Goal: Task Accomplishment & Management: Complete application form

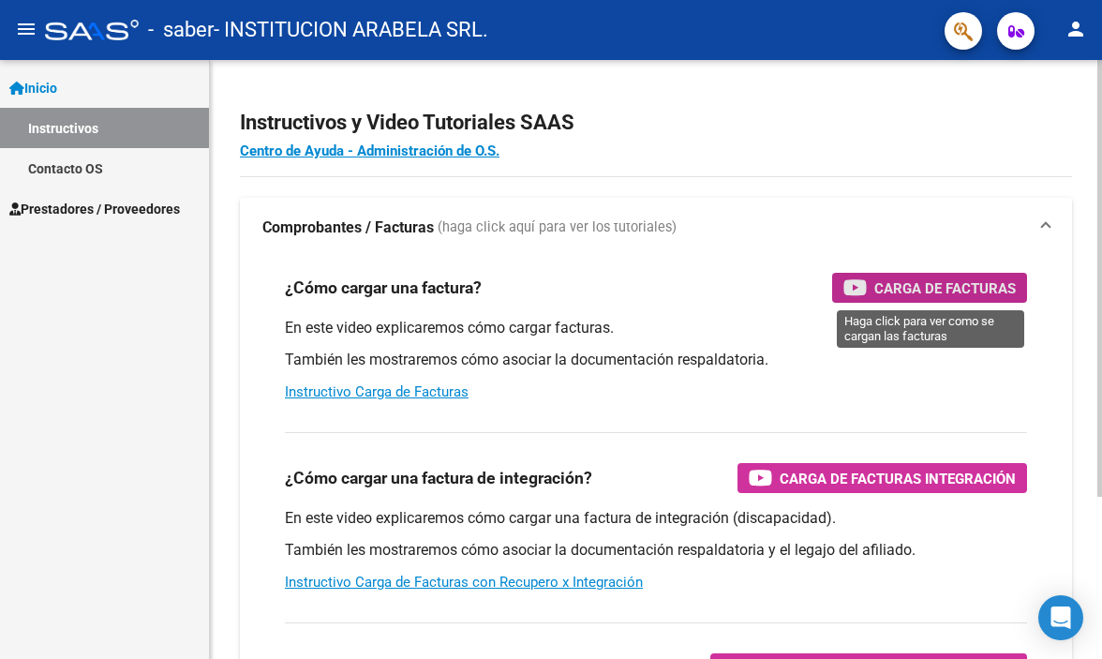
click at [930, 283] on span "Carga de Facturas" at bounding box center [944, 287] width 141 height 23
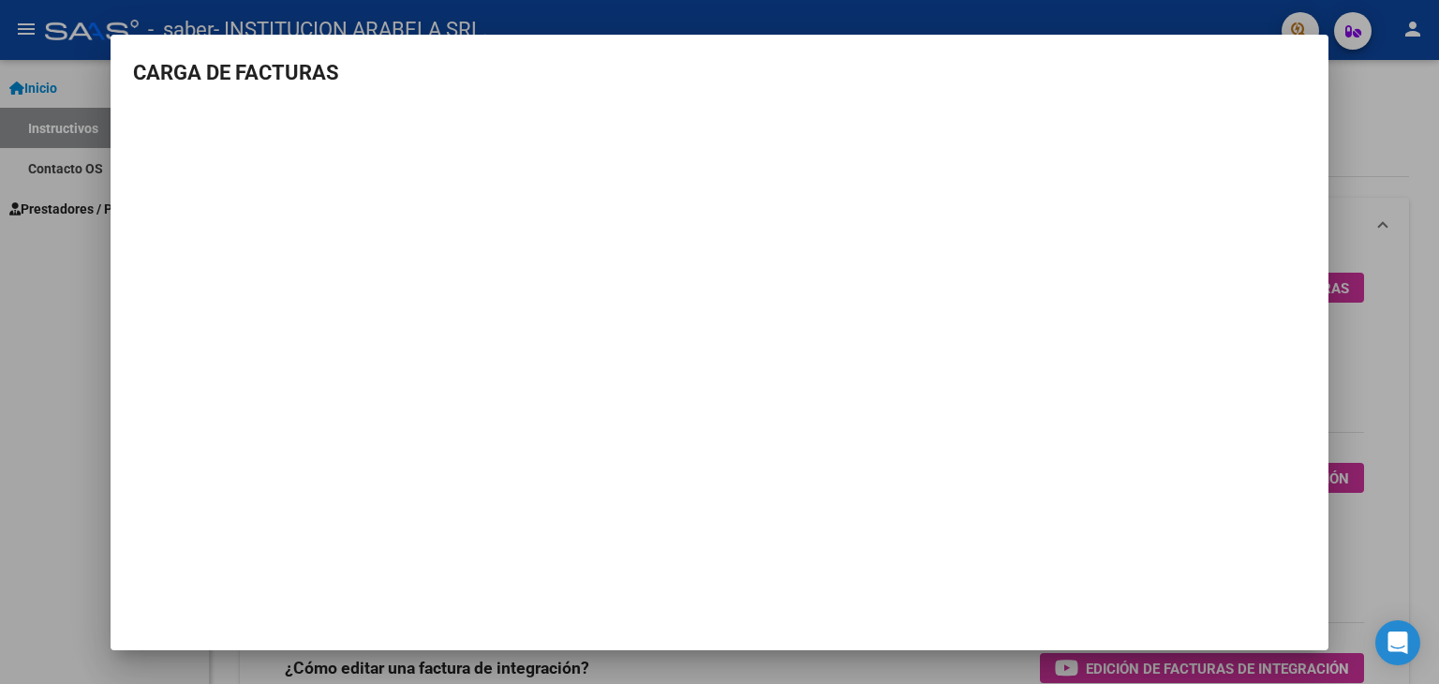
click at [24, 267] on div at bounding box center [719, 342] width 1439 height 684
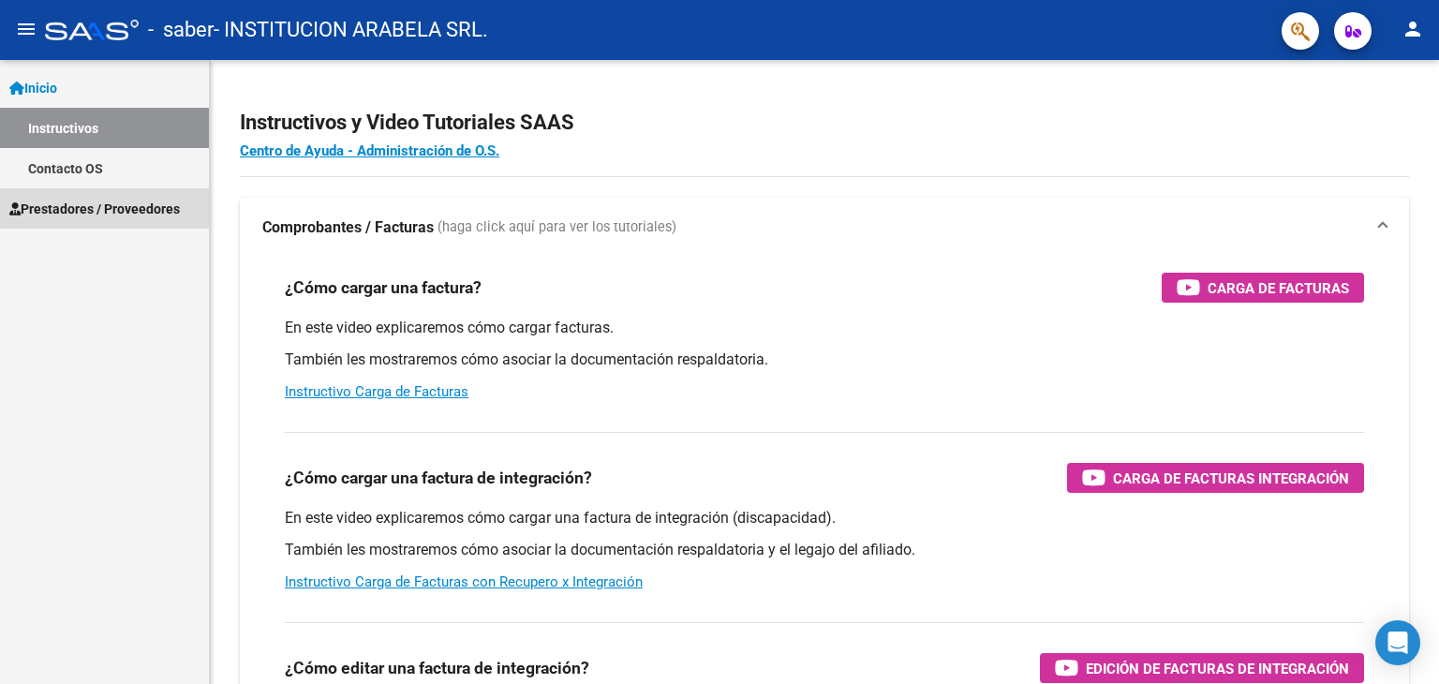
click at [82, 209] on span "Prestadores / Proveedores" at bounding box center [94, 209] width 171 height 21
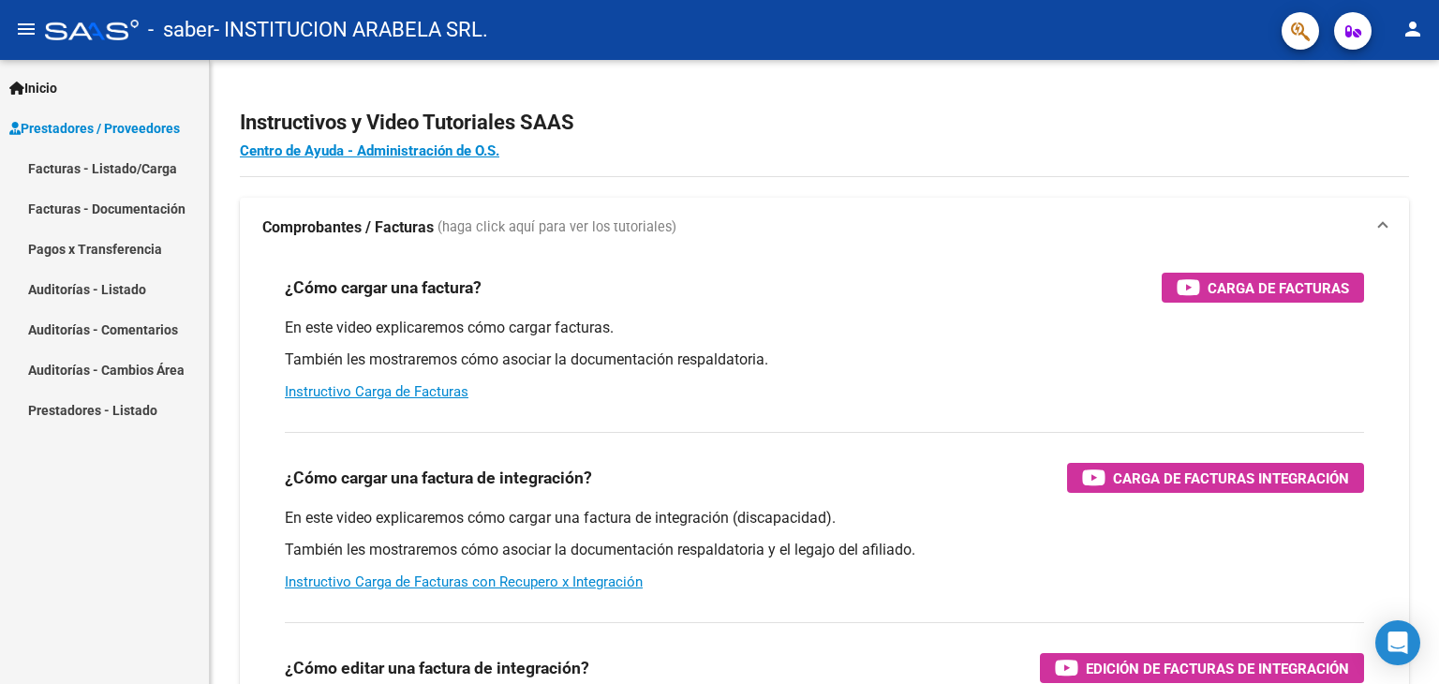
click at [86, 171] on link "Facturas - Listado/Carga" at bounding box center [104, 168] width 209 height 40
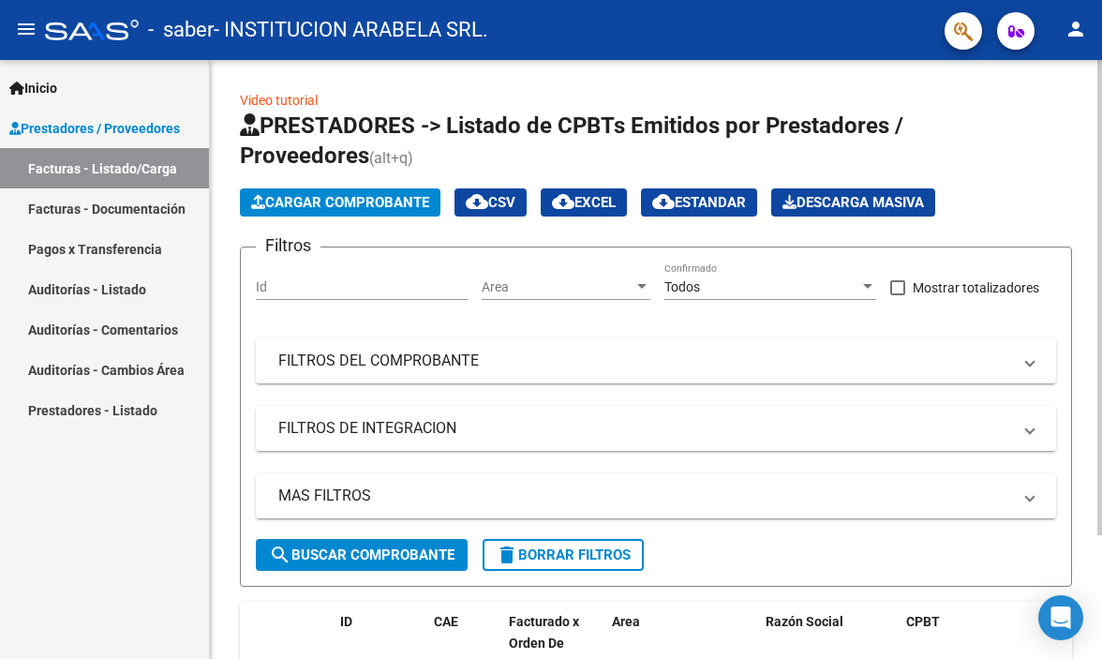
click at [305, 201] on span "Cargar Comprobante" at bounding box center [340, 202] width 178 height 17
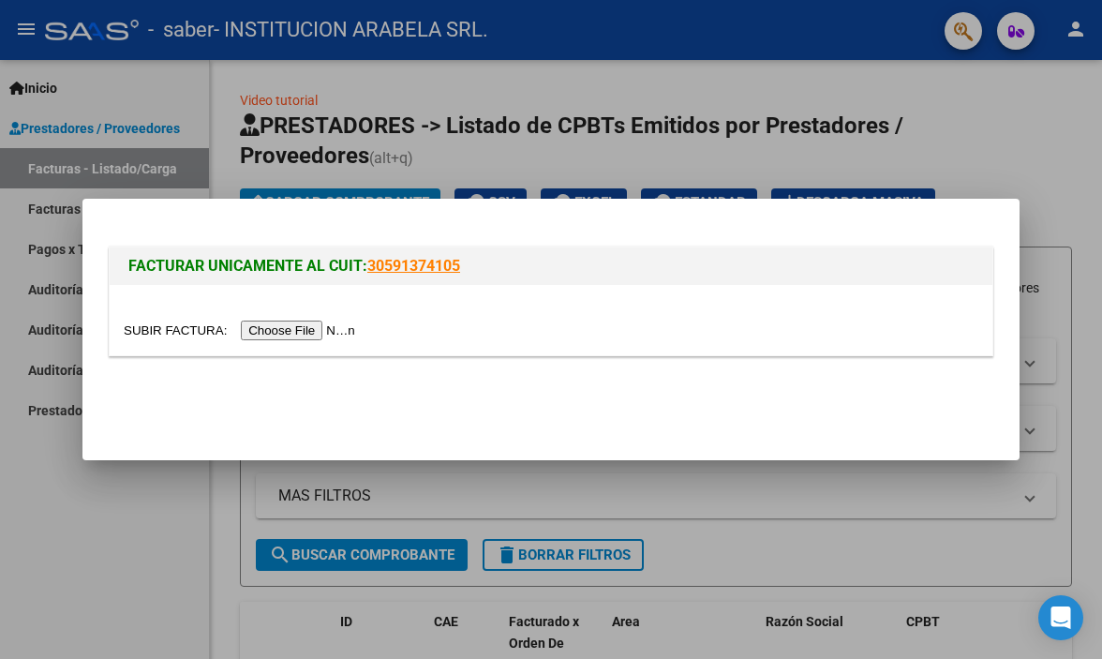
click at [315, 337] on input "file" at bounding box center [242, 330] width 237 height 20
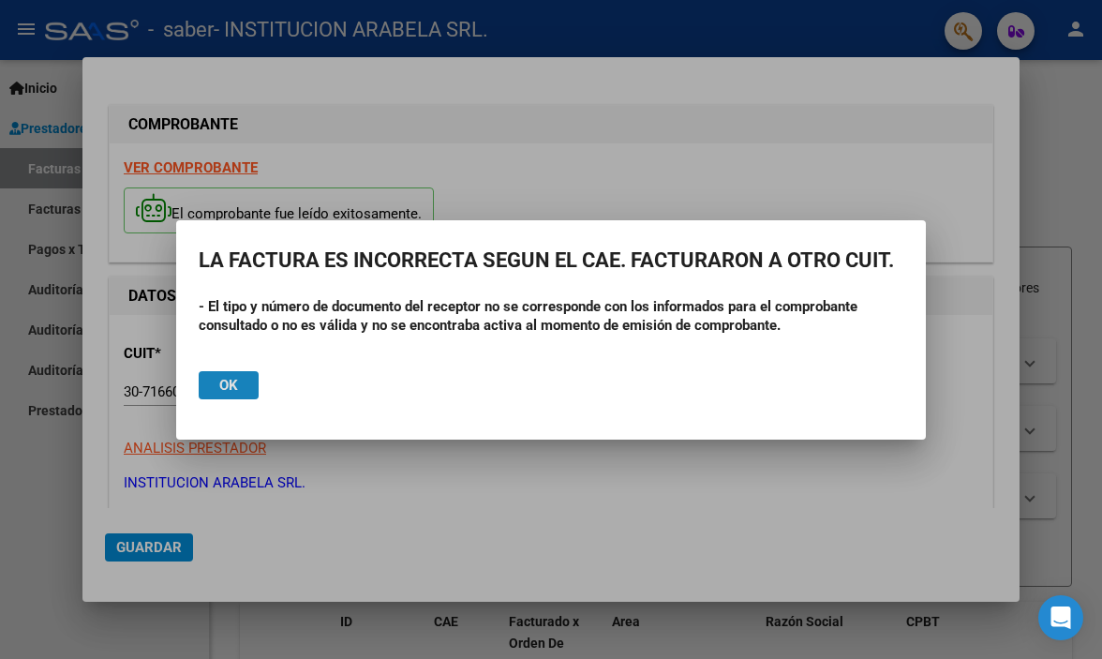
click at [224, 385] on span "Ok" at bounding box center [228, 385] width 19 height 17
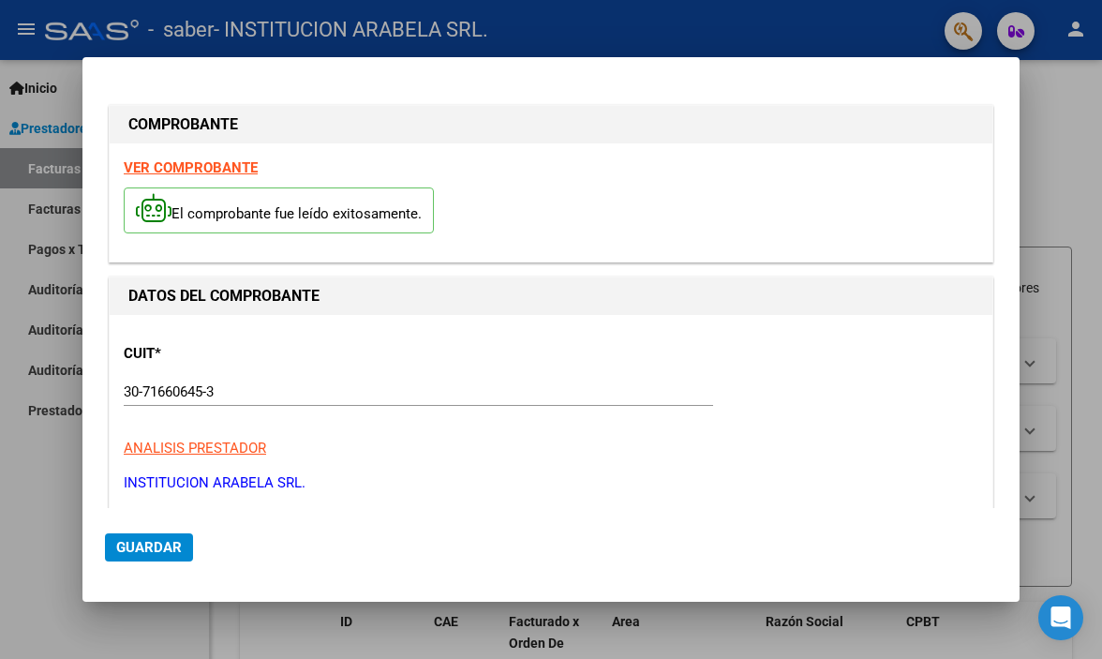
drag, startPoint x: 674, startPoint y: 357, endPoint x: 336, endPoint y: 488, distance: 361.9
click at [673, 357] on div "CUIT * 30-71660645-3 Ingresar CUIT ANALISIS PRESTADOR INSTITUCION ARABELA SRL. …" at bounding box center [551, 411] width 855 height 165
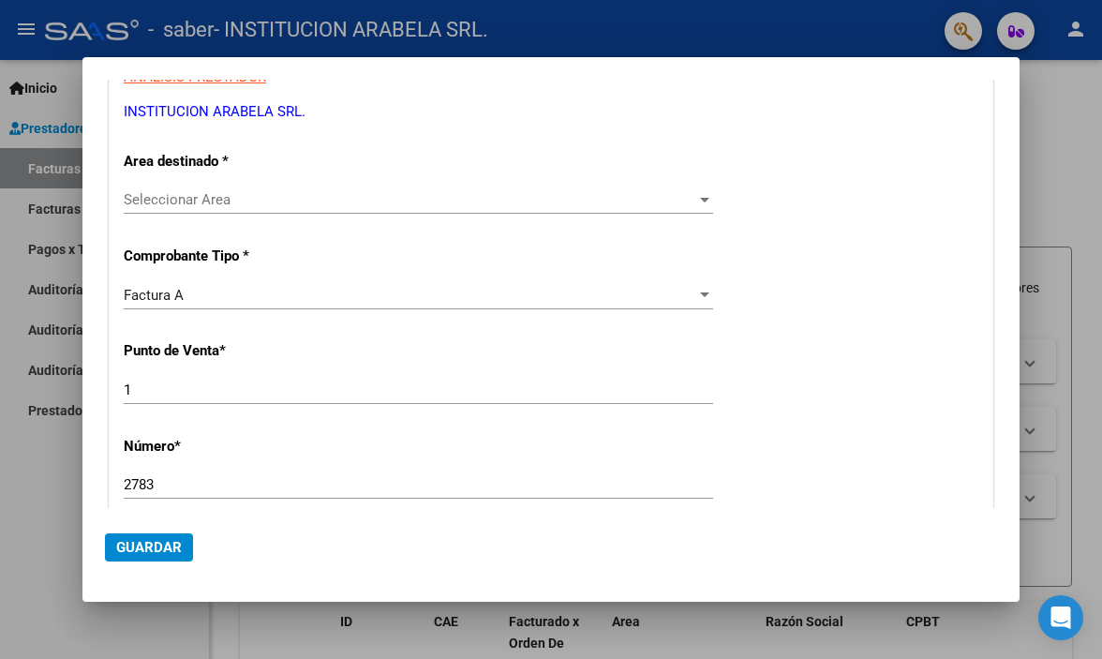
scroll to position [375, 0]
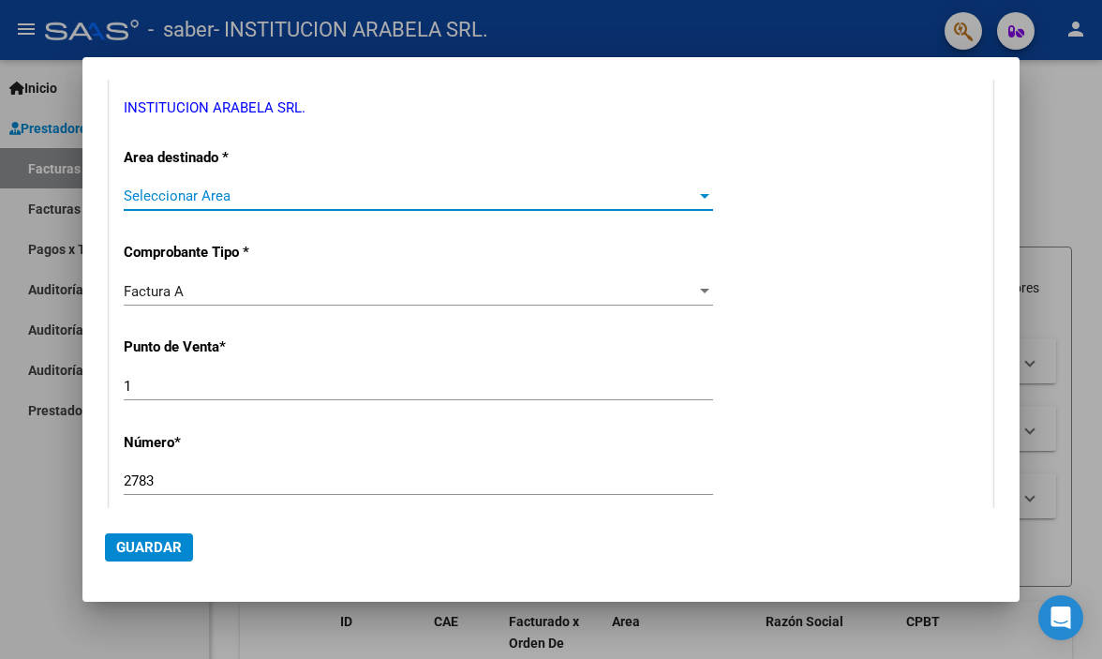
click at [696, 192] on div at bounding box center [704, 195] width 17 height 15
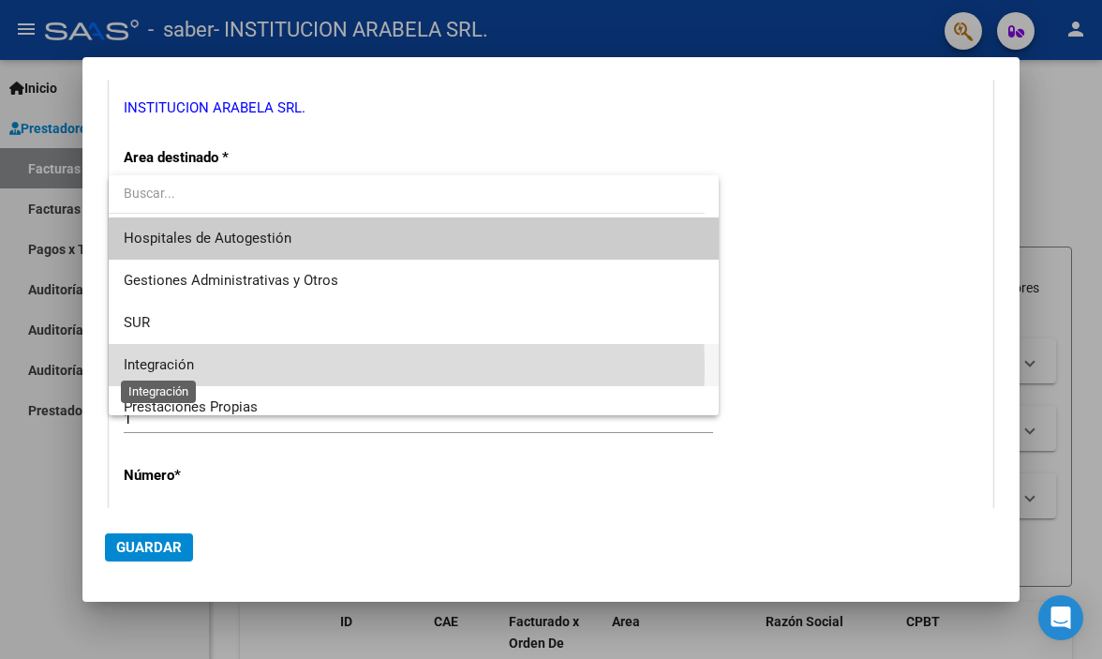
click at [147, 365] on span "Integración" at bounding box center [159, 364] width 70 height 17
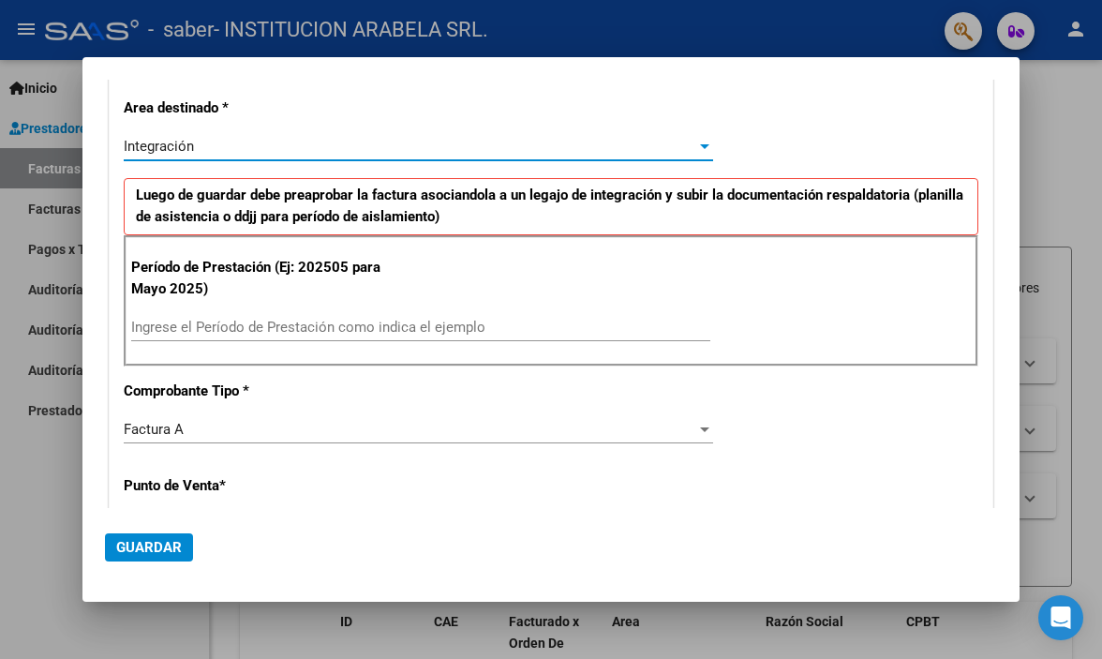
scroll to position [469, 0]
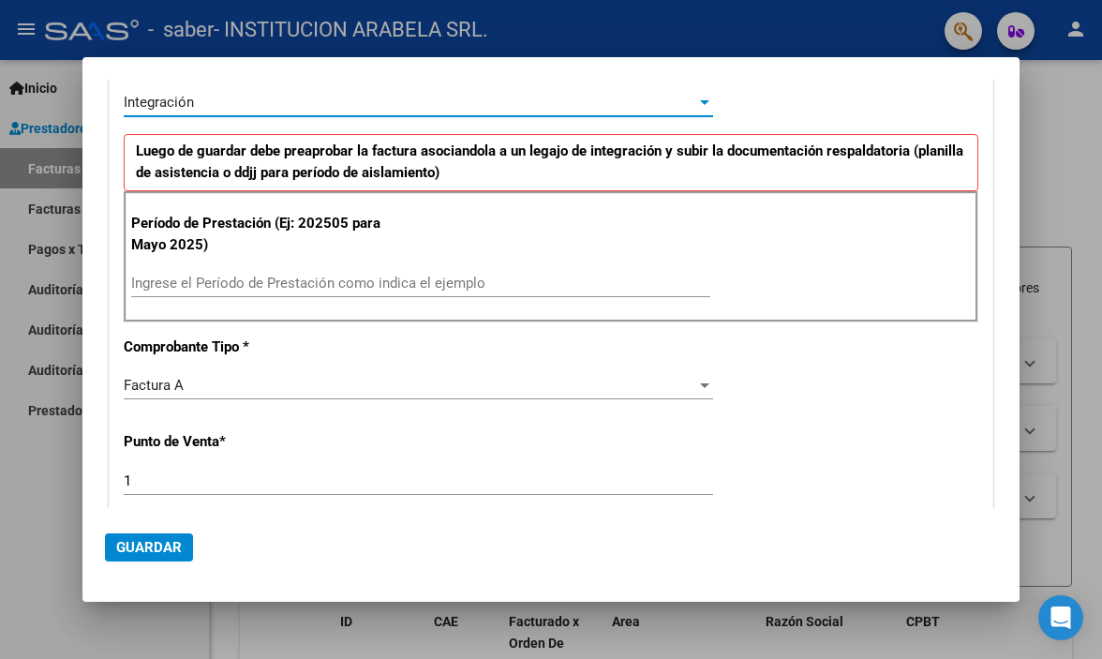
click at [148, 281] on input "Ingrese el Período de Prestación como indica el ejemplo" at bounding box center [420, 283] width 579 height 17
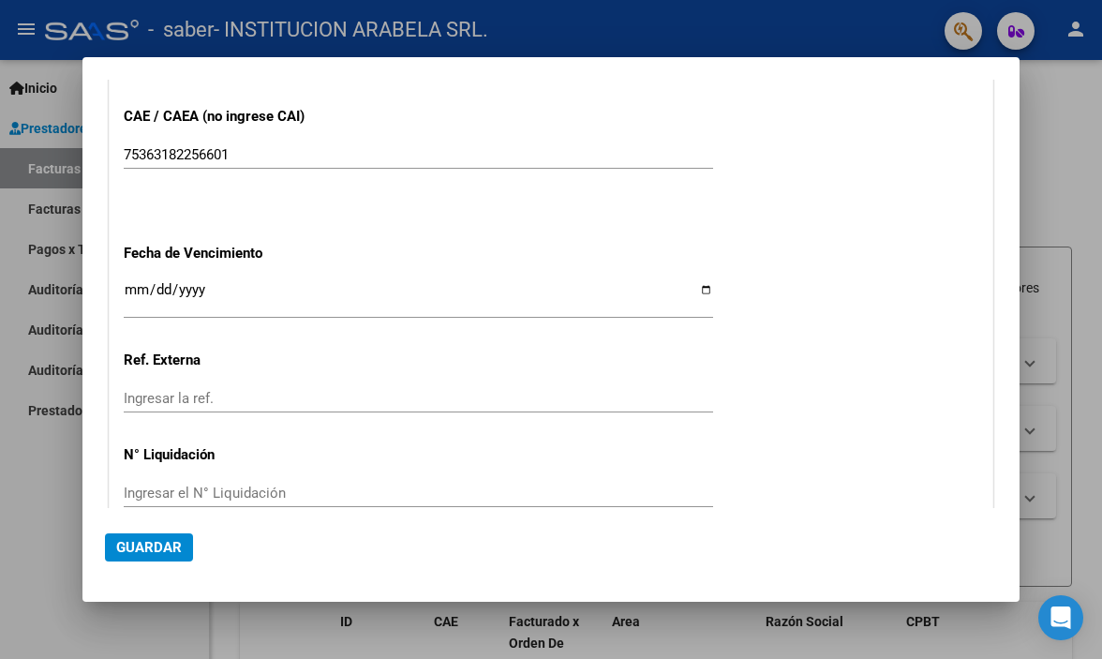
scroll to position [1218, 0]
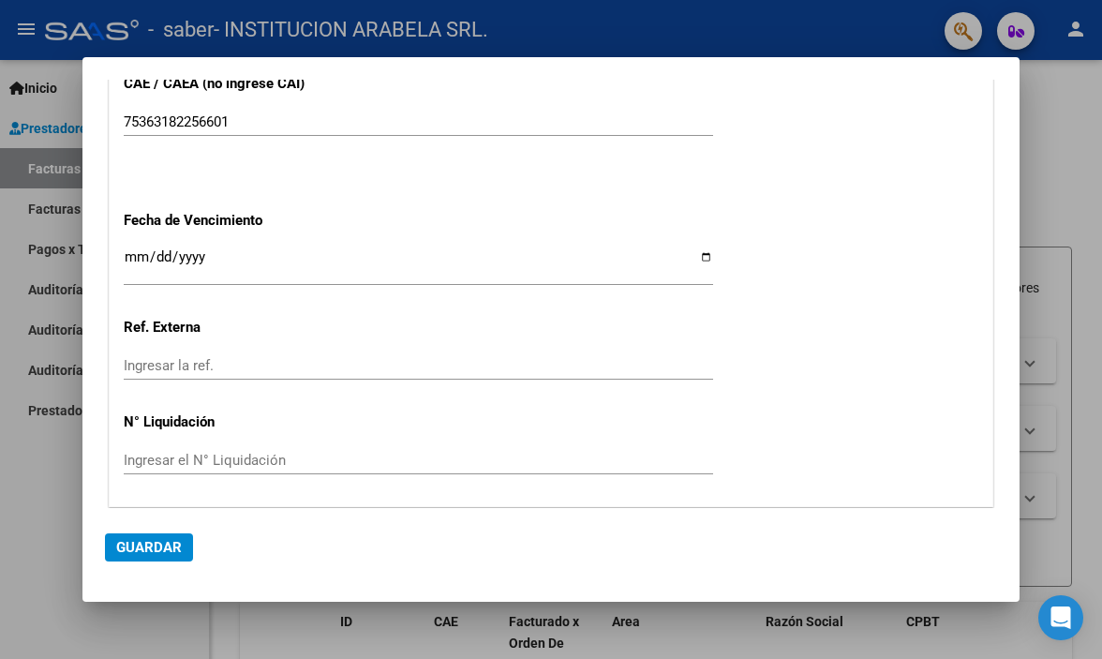
type input "202508"
click at [701, 245] on div "Ingresar la fecha" at bounding box center [418, 265] width 589 height 40
click at [701, 249] on input "Ingresar la fecha" at bounding box center [418, 264] width 589 height 30
type input "[DATE]"
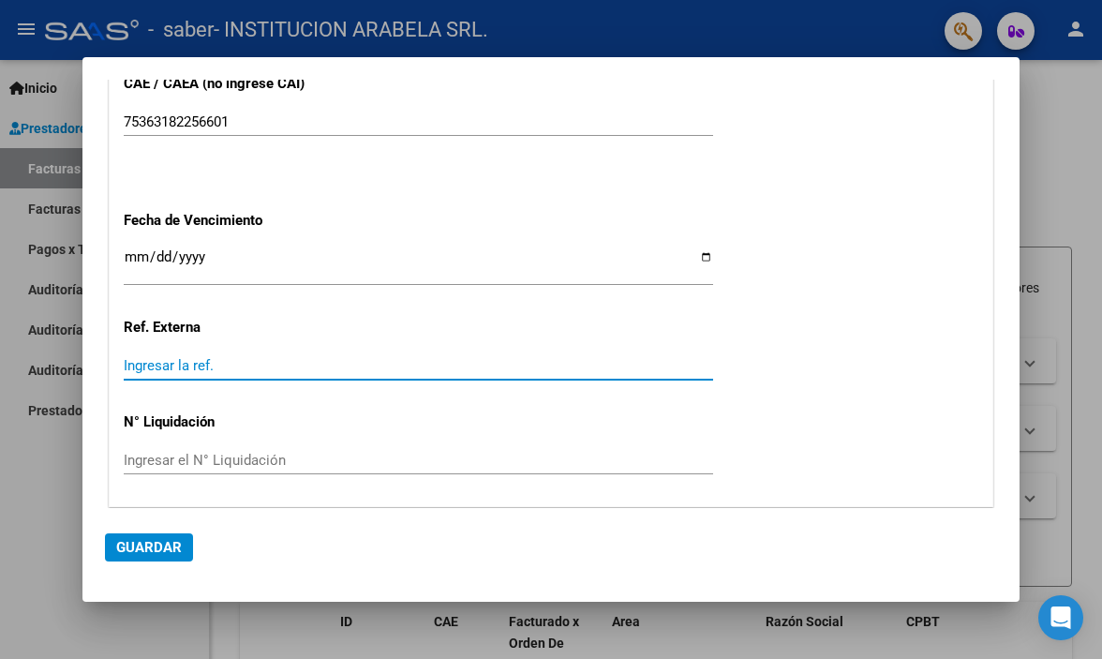
click at [154, 357] on input "Ingresar la ref." at bounding box center [418, 365] width 589 height 17
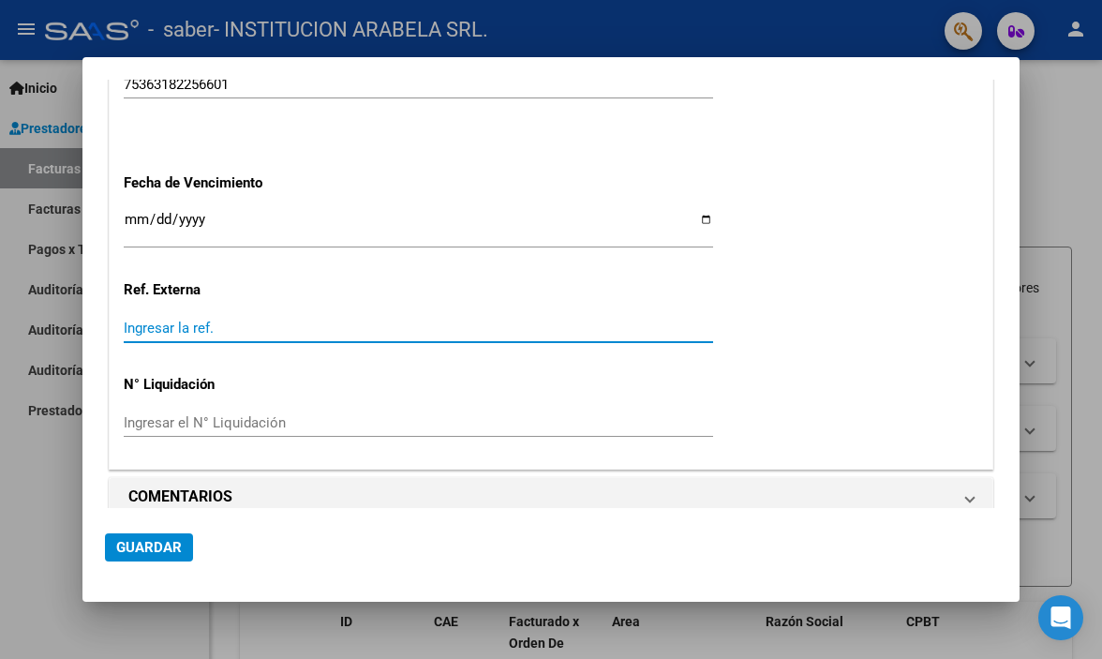
scroll to position [1274, 0]
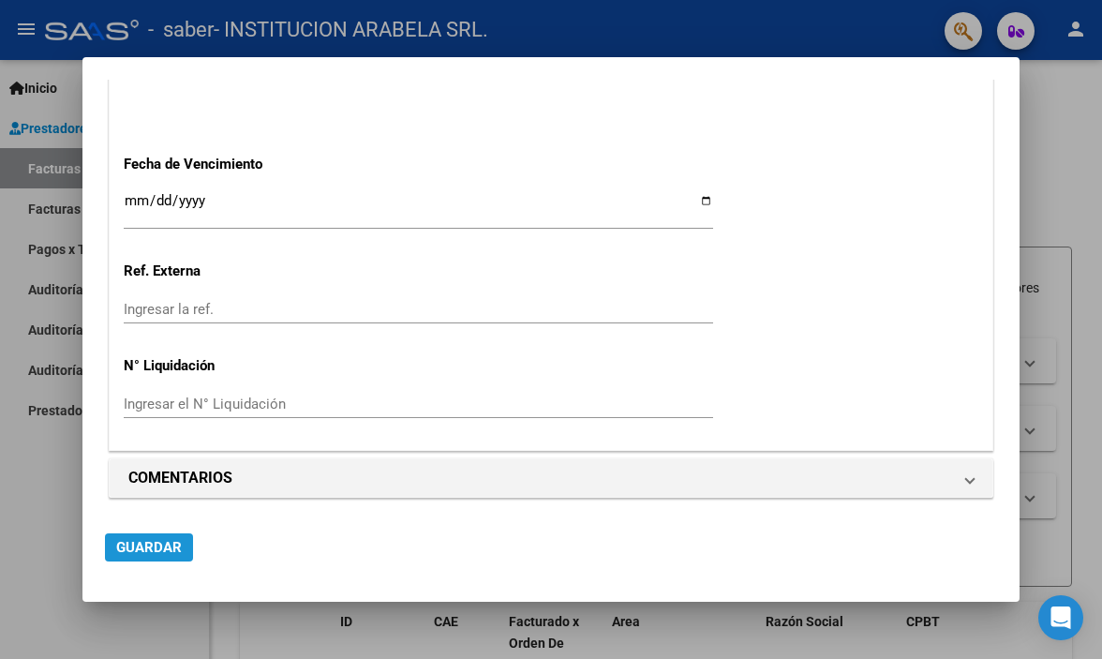
click at [156, 545] on span "Guardar" at bounding box center [149, 547] width 66 height 17
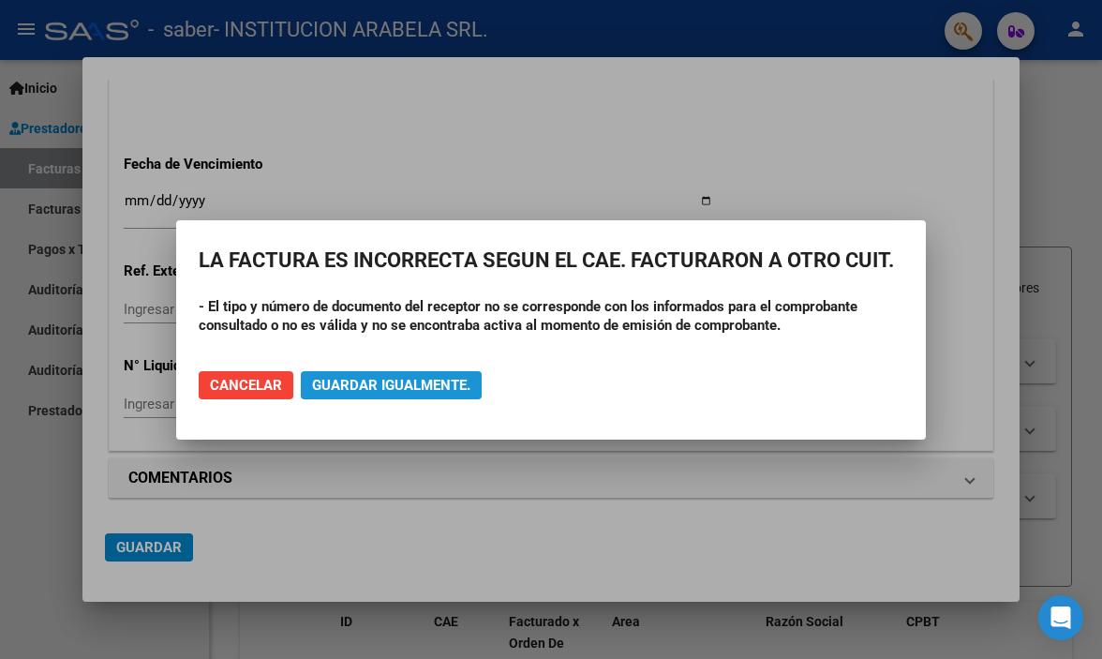
click at [372, 383] on span "Guardar igualmente." at bounding box center [391, 385] width 158 height 17
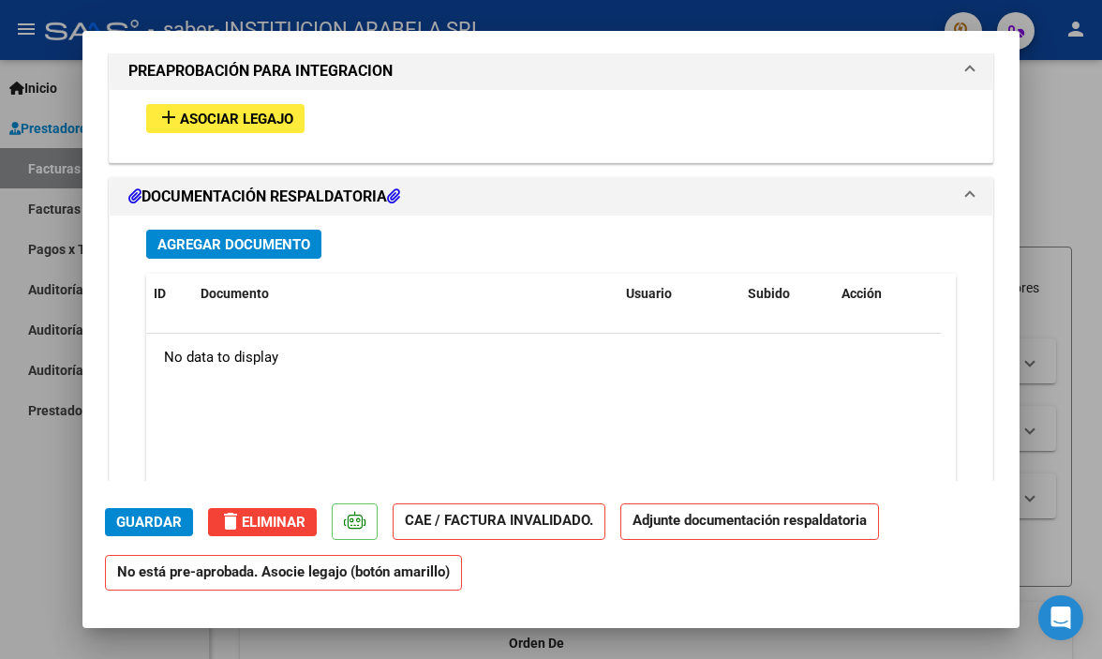
scroll to position [1499, 0]
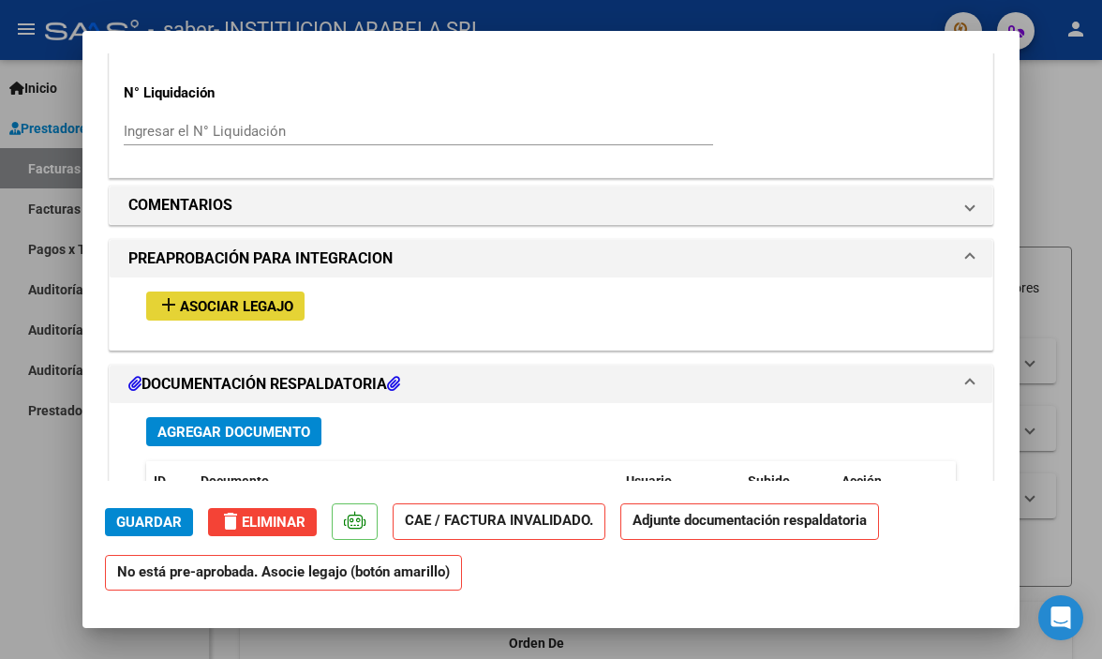
click at [270, 305] on span "Asociar Legajo" at bounding box center [236, 306] width 113 height 17
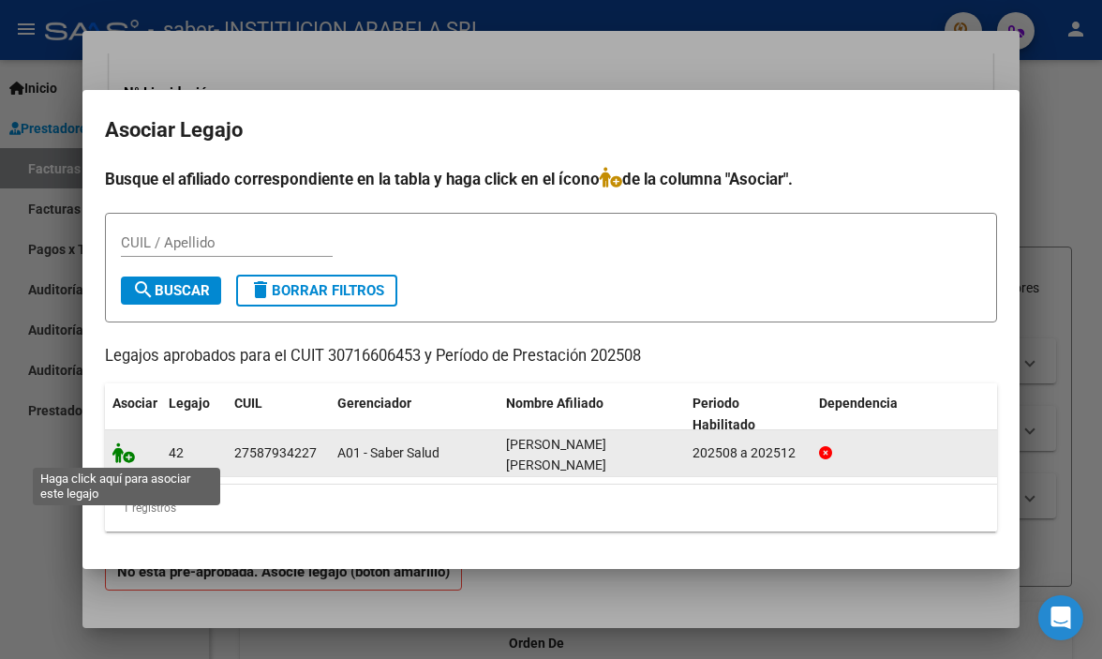
click at [118, 453] on icon at bounding box center [123, 452] width 22 height 21
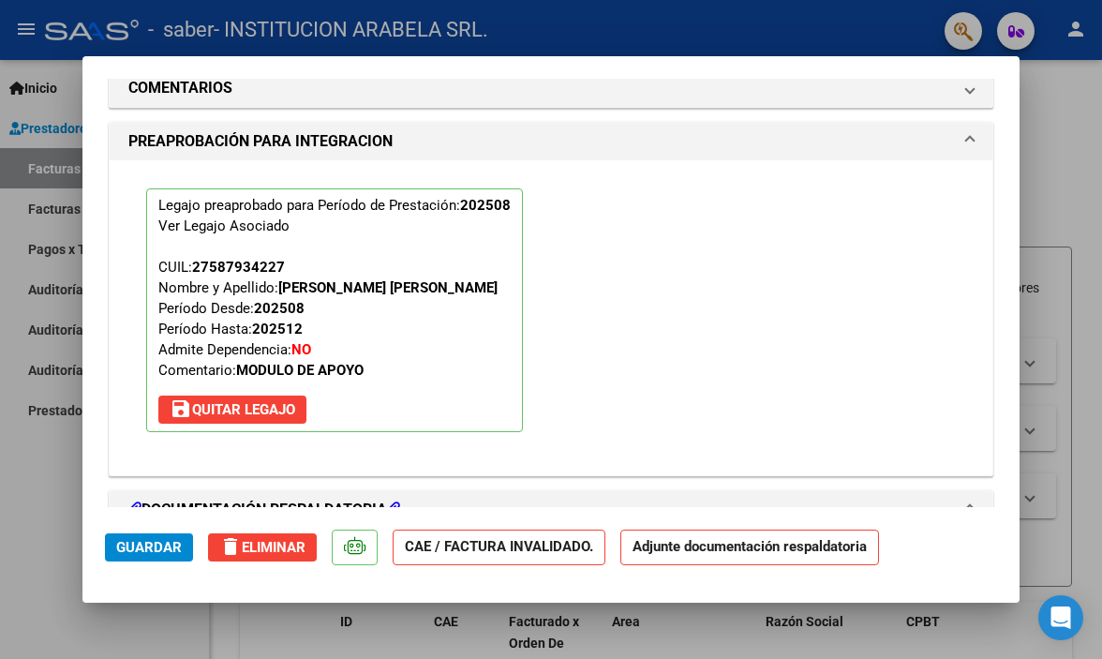
scroll to position [1829, 0]
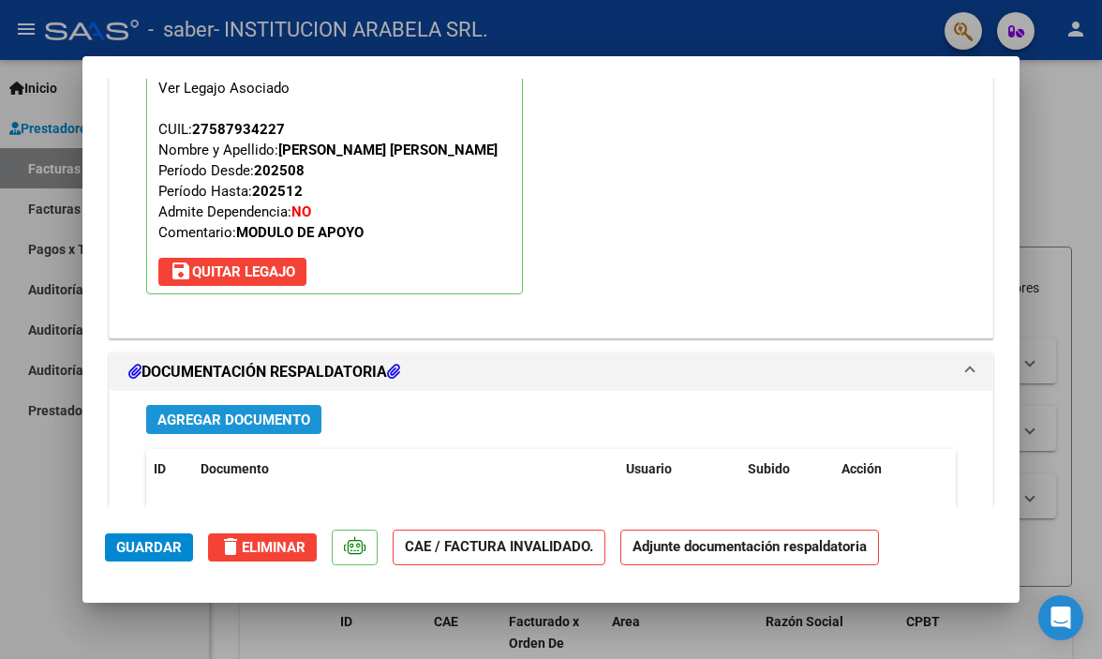
click at [217, 421] on span "Agregar Documento" at bounding box center [233, 419] width 153 height 17
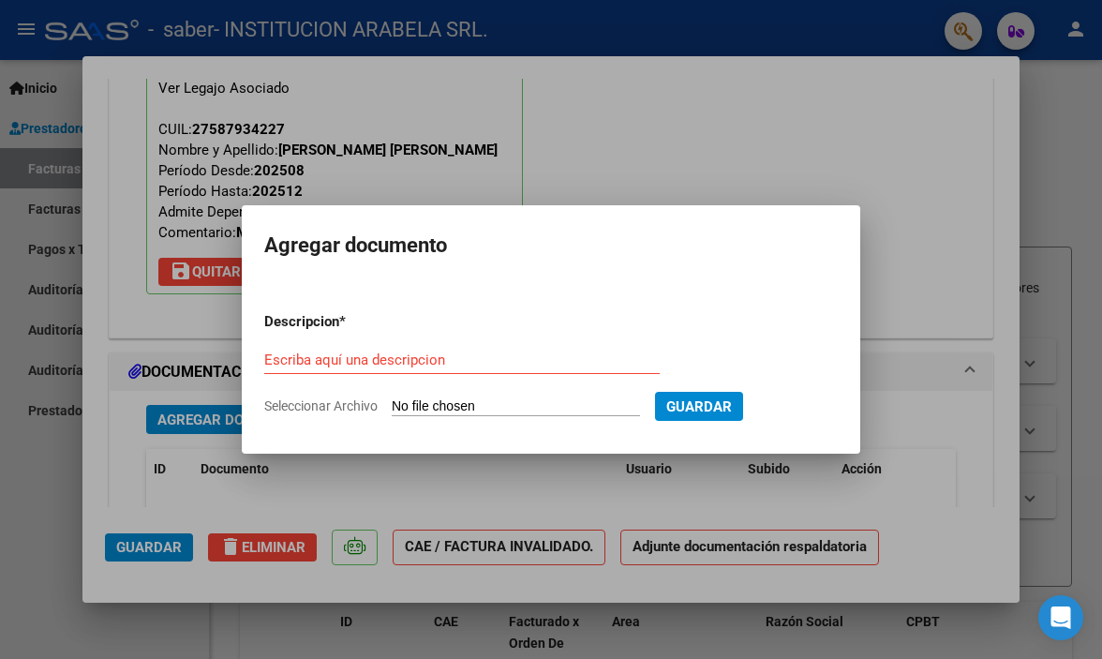
click at [437, 409] on input "Seleccionar Archivo" at bounding box center [516, 407] width 248 height 18
type input "C:\fakepath\[PERSON_NAME].pdf"
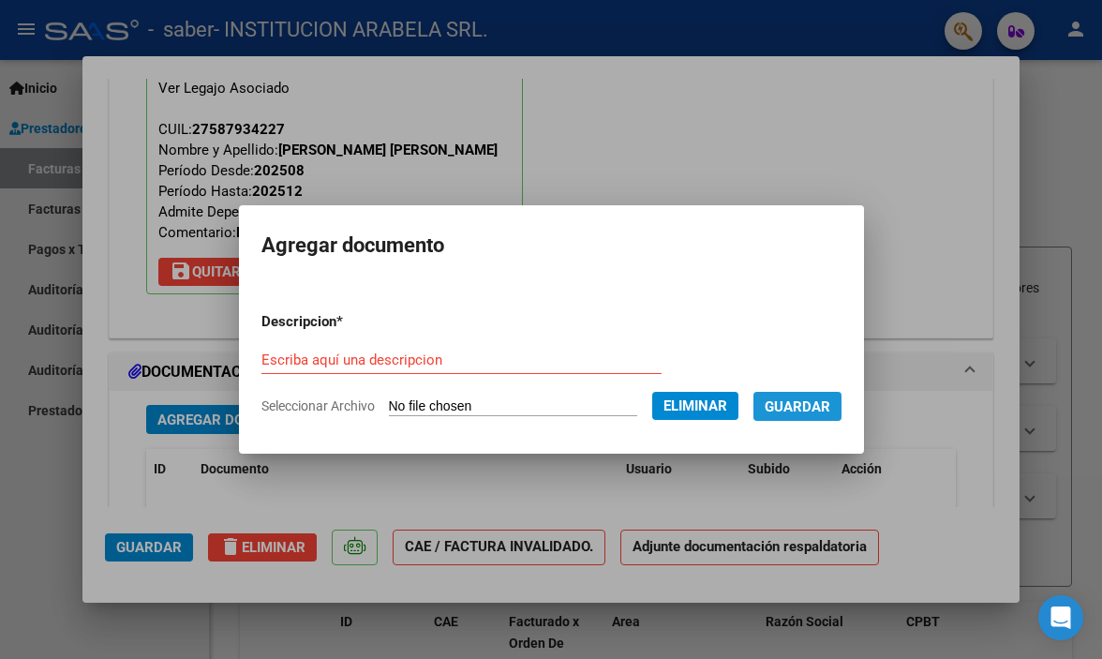
click at [821, 400] on span "Guardar" at bounding box center [798, 406] width 66 height 17
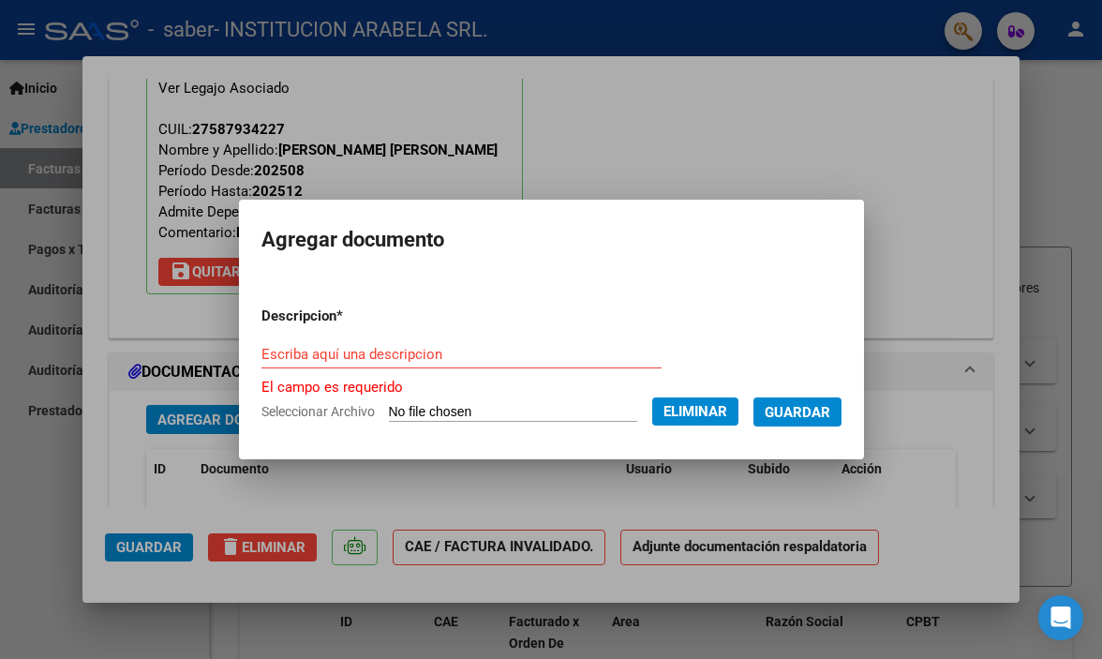
click at [284, 358] on input "Escriba aquí una descripcion" at bounding box center [461, 354] width 400 height 17
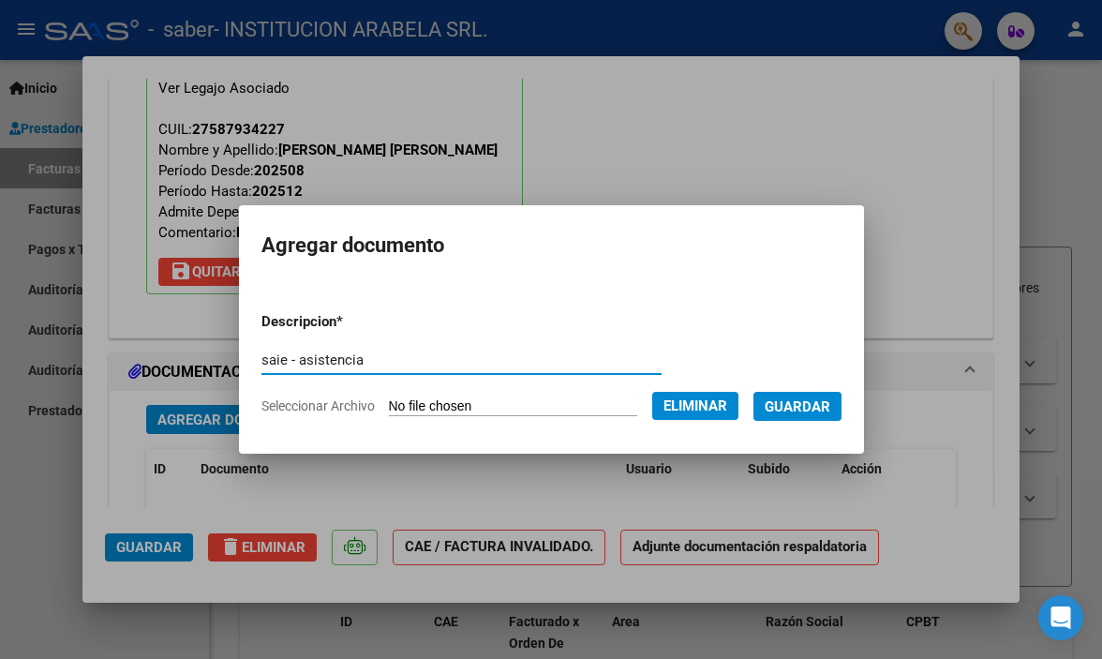
type input "saie - asistencia"
click at [820, 415] on button "Guardar" at bounding box center [797, 406] width 88 height 29
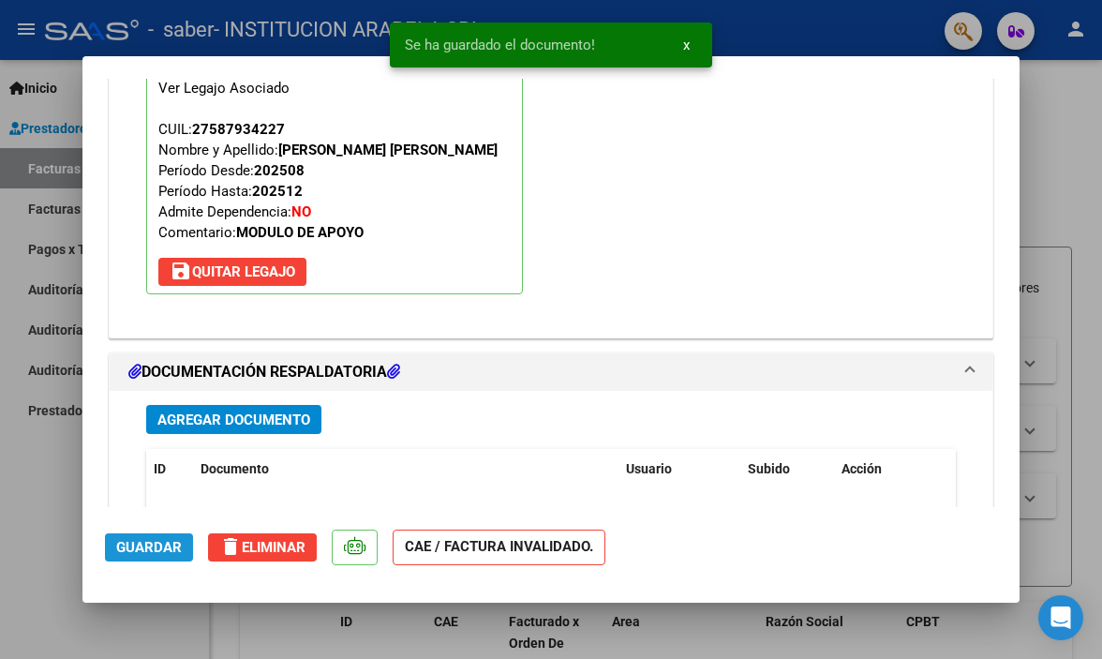
click at [139, 555] on span "Guardar" at bounding box center [149, 547] width 66 height 17
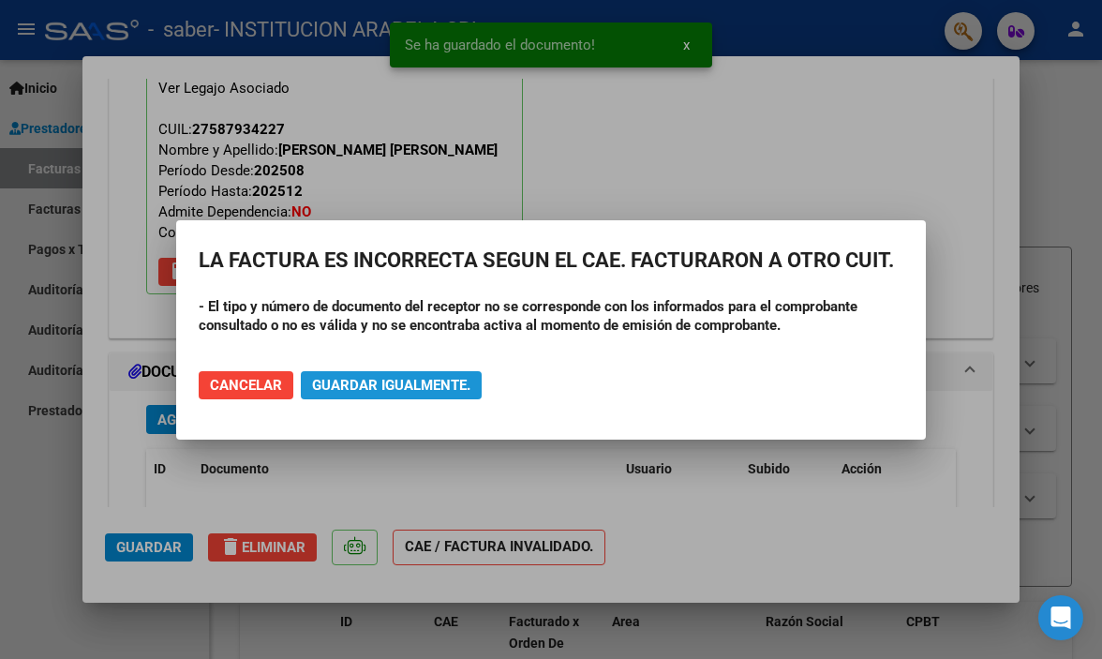
click at [338, 381] on span "Guardar igualmente." at bounding box center [391, 385] width 158 height 17
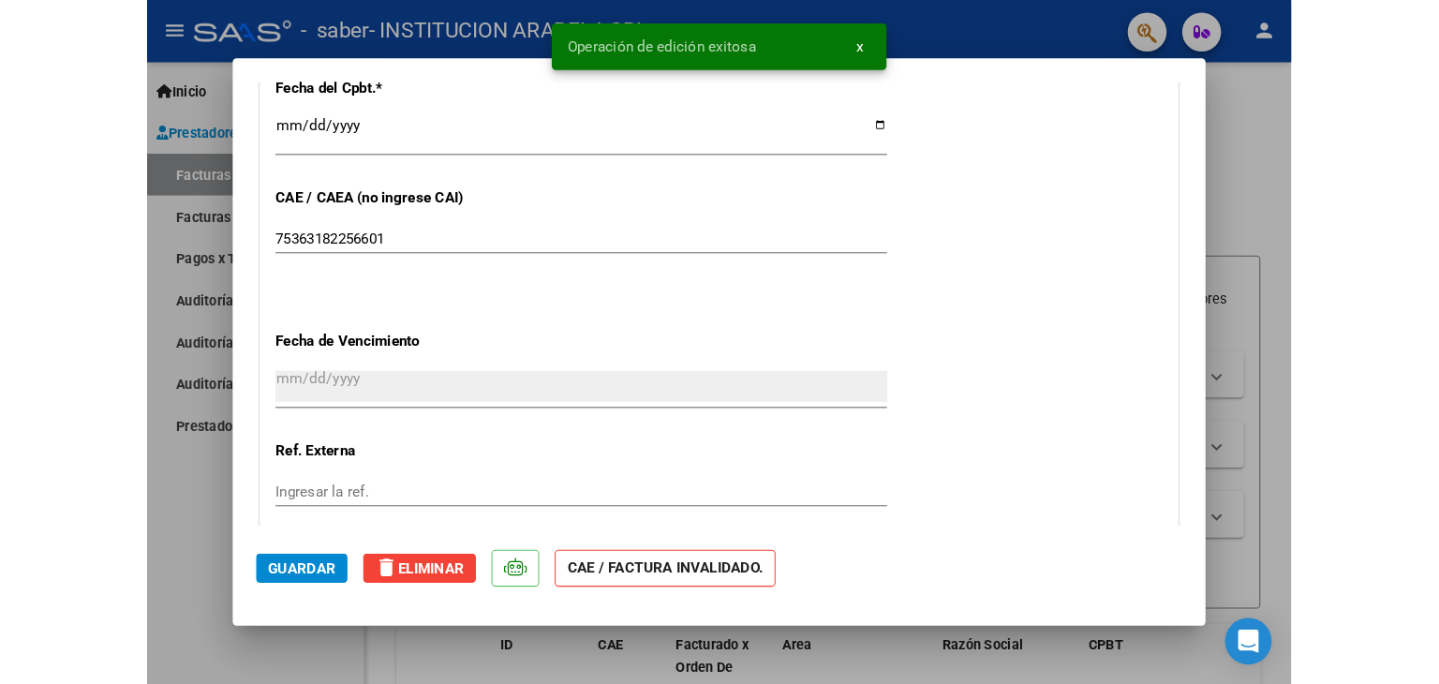
scroll to position [892, 0]
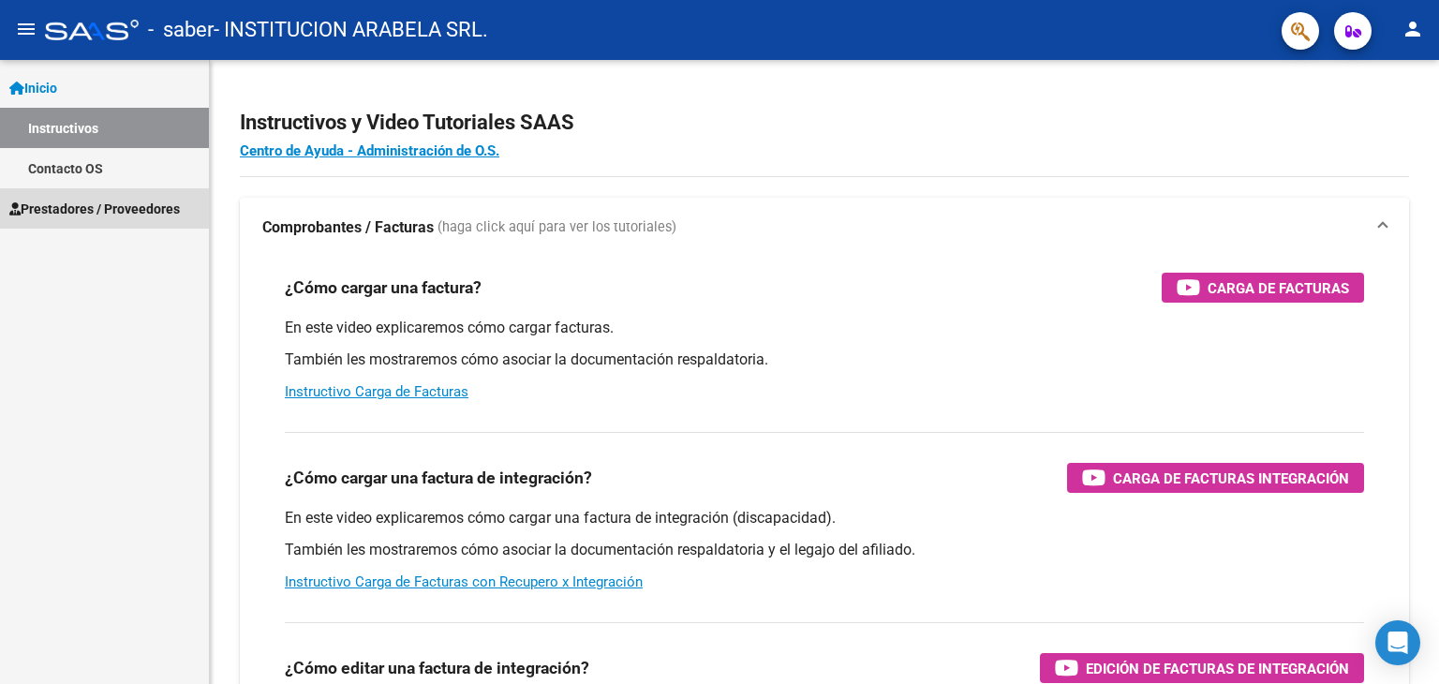
click at [65, 215] on span "Prestadores / Proveedores" at bounding box center [94, 209] width 171 height 21
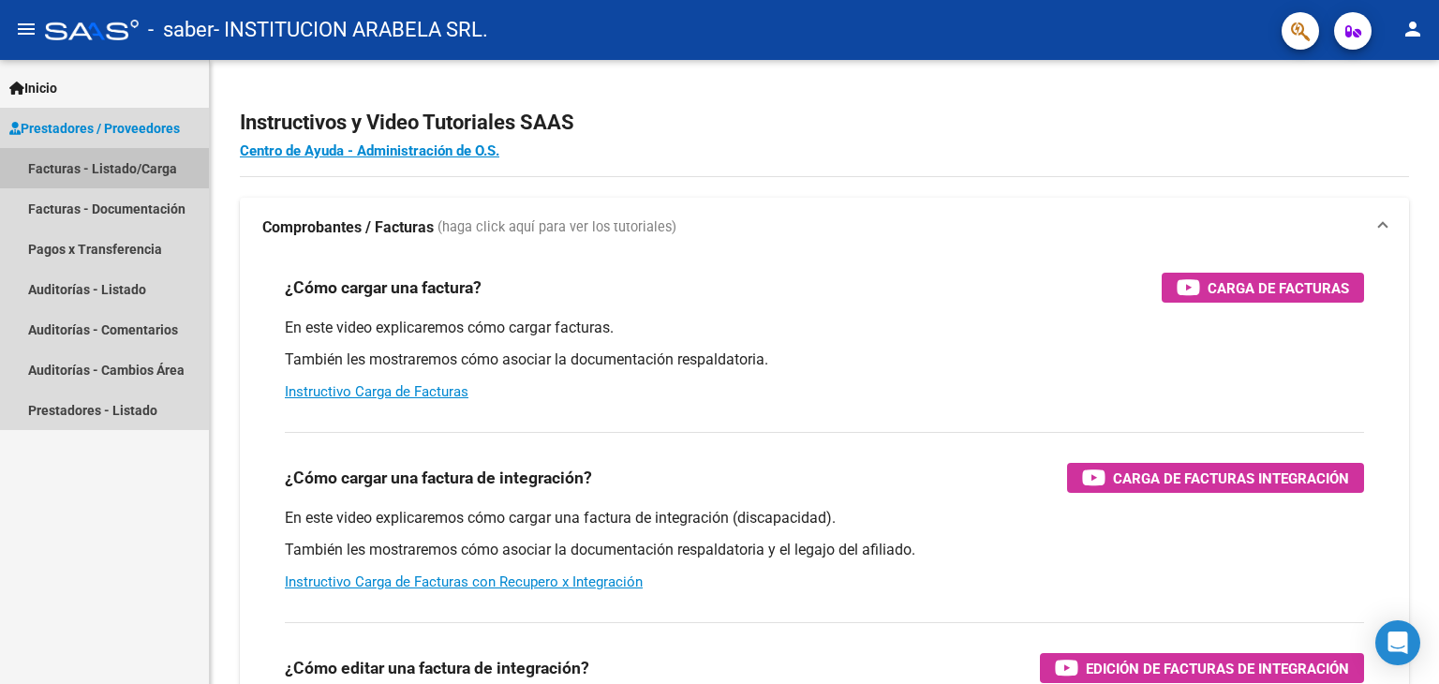
click at [74, 174] on link "Facturas - Listado/Carga" at bounding box center [104, 168] width 209 height 40
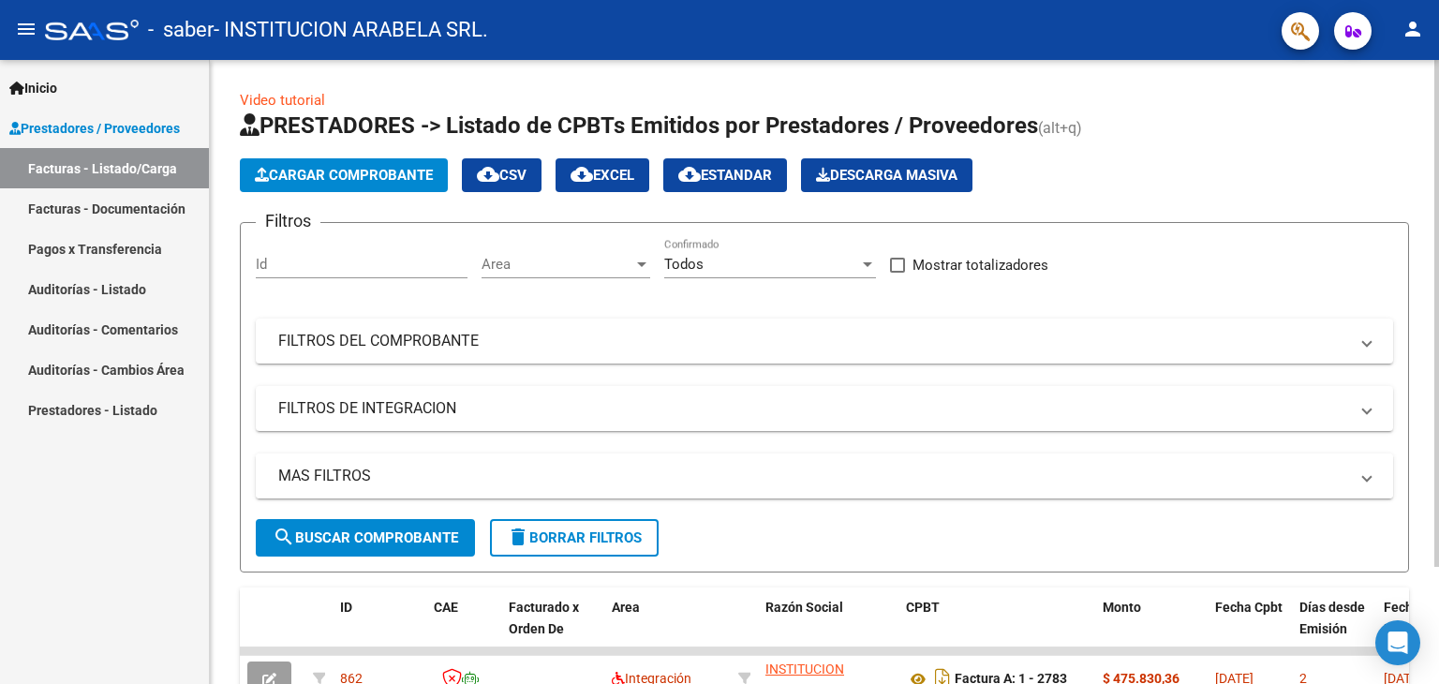
scroll to position [94, 0]
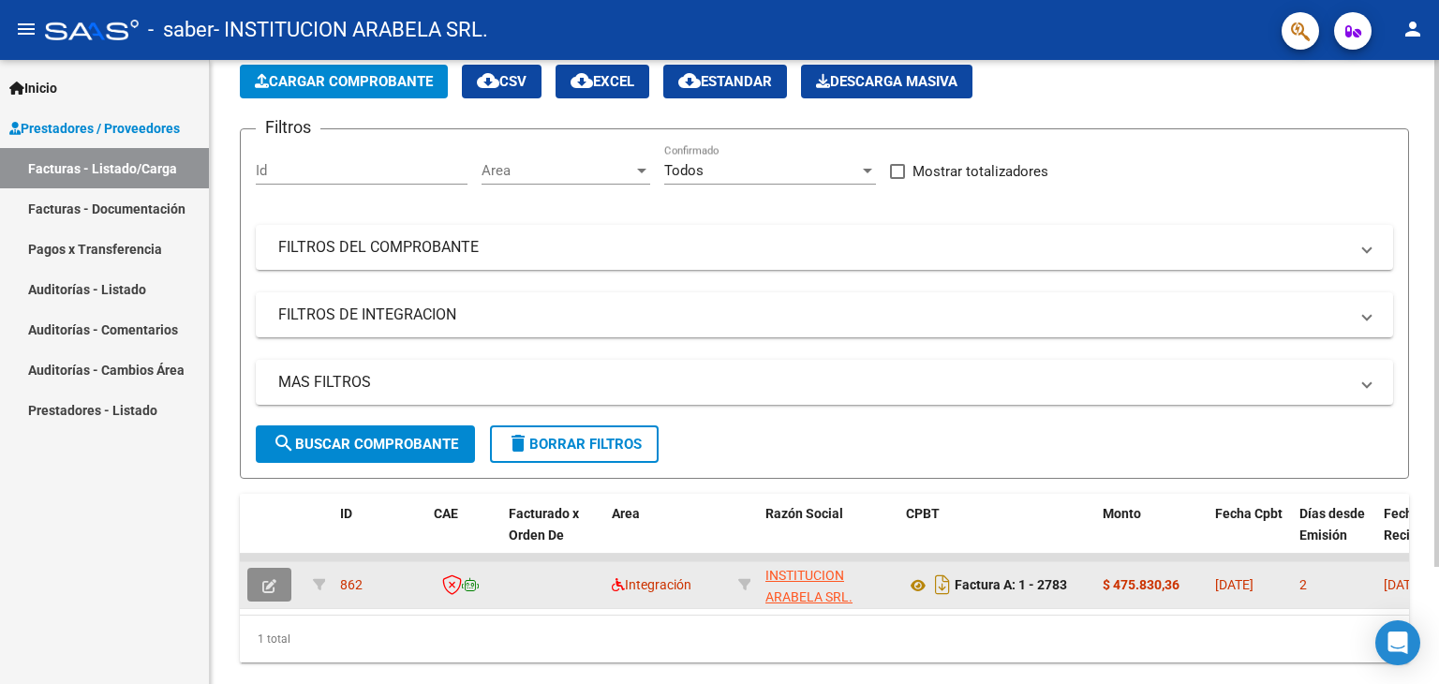
click at [268, 586] on icon "button" at bounding box center [269, 586] width 14 height 14
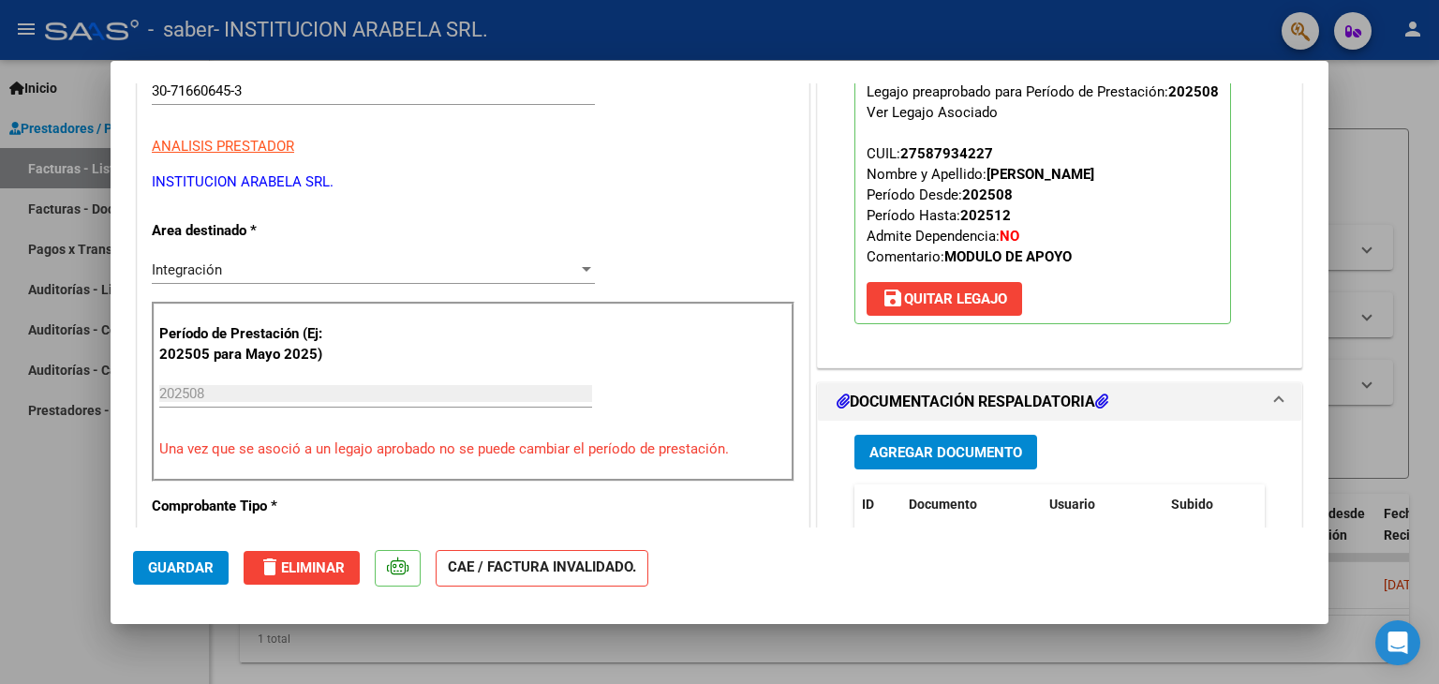
scroll to position [281, 0]
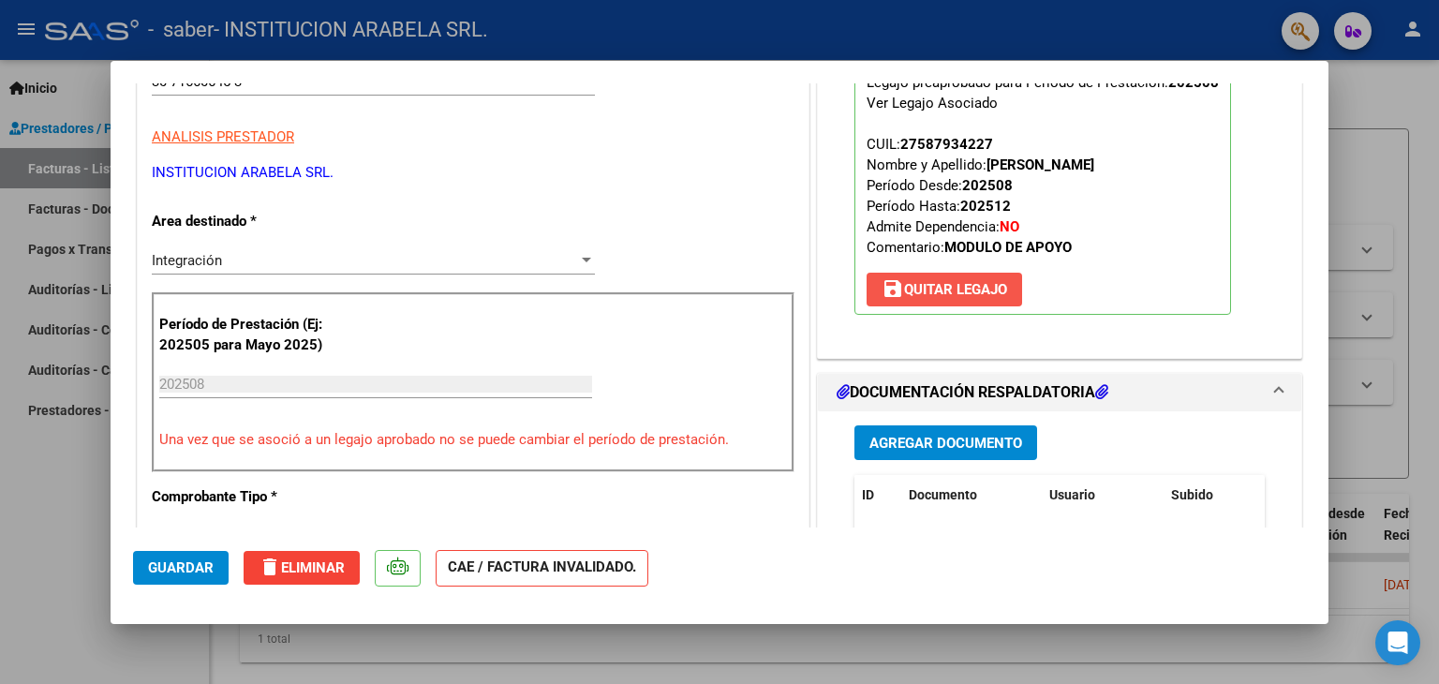
click at [967, 288] on span "save Quitar Legajo" at bounding box center [945, 289] width 126 height 17
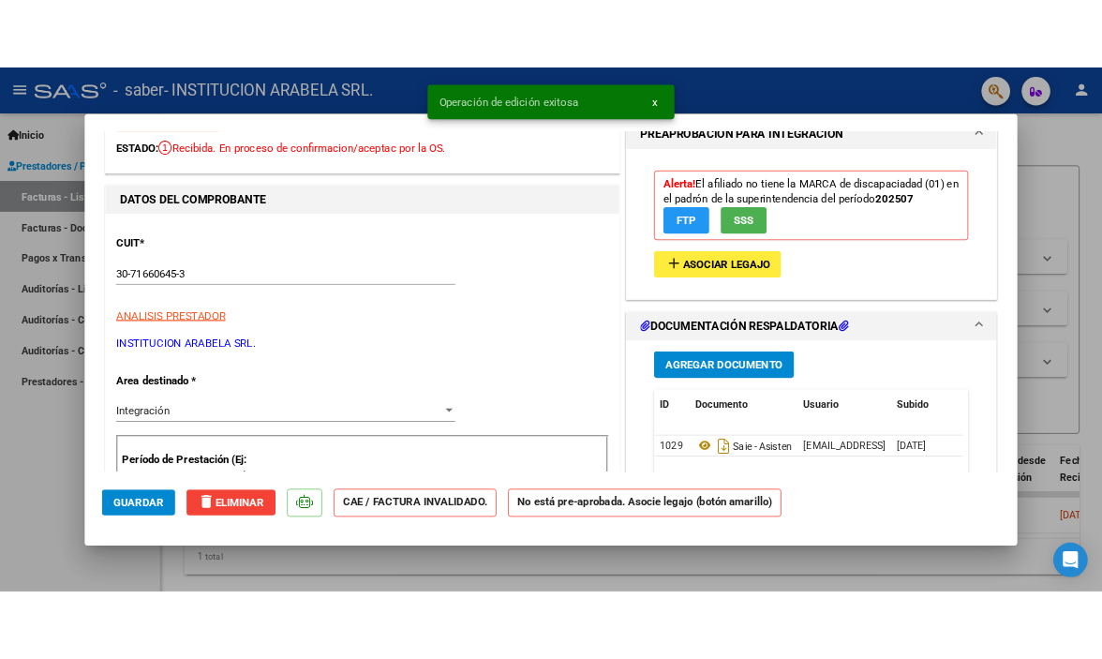
scroll to position [0, 0]
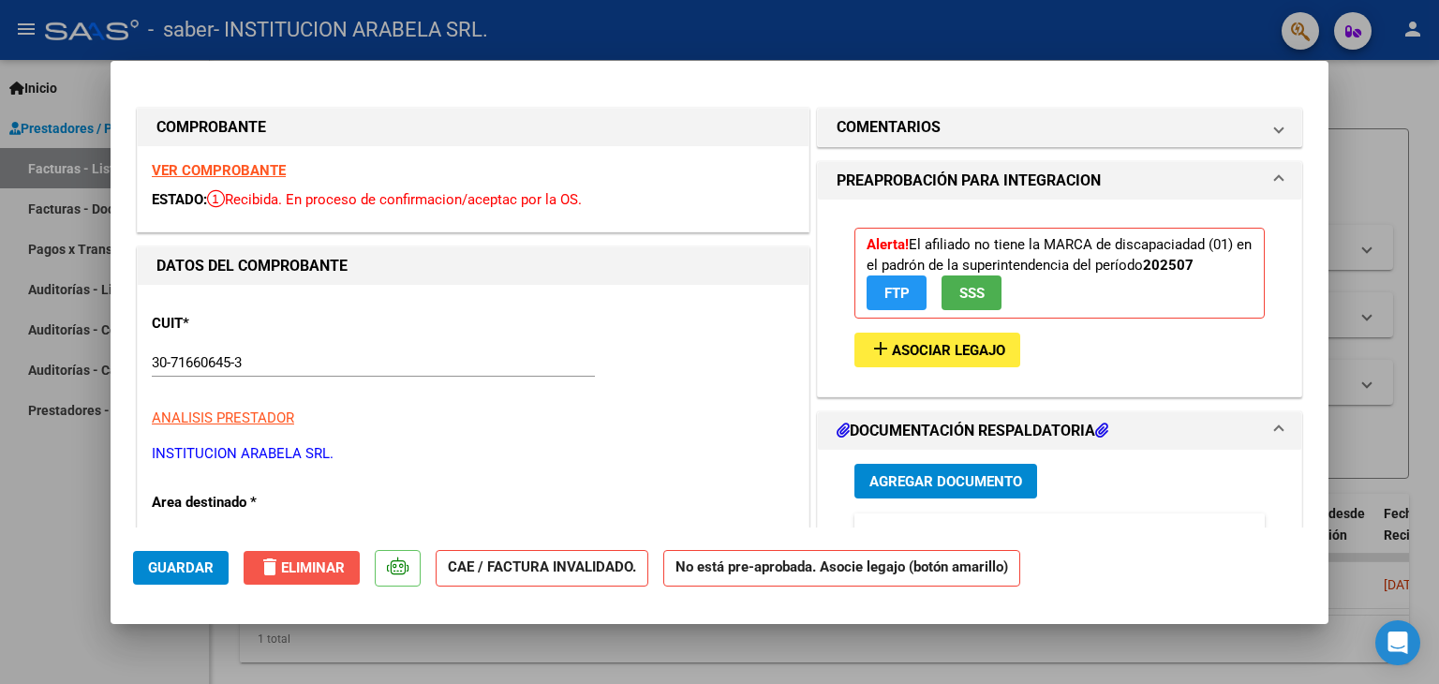
click at [287, 559] on span "delete Eliminar" at bounding box center [302, 567] width 86 height 17
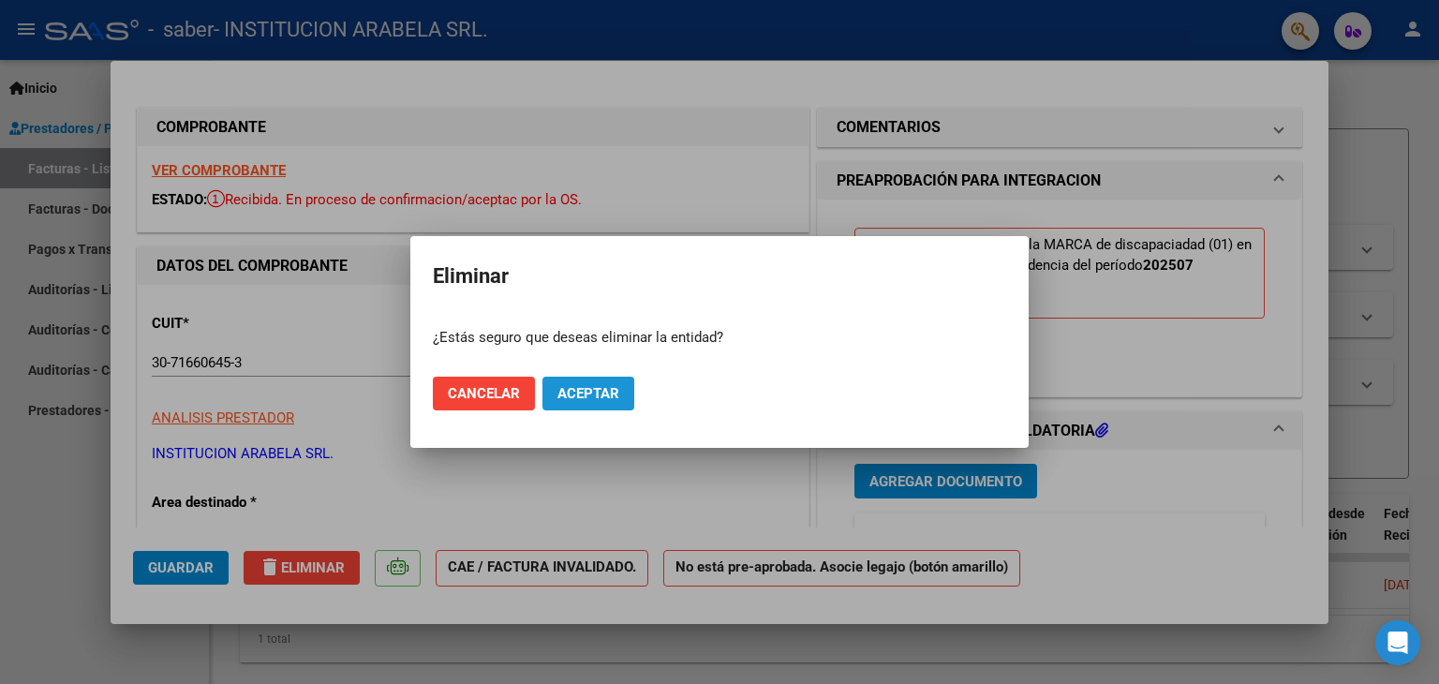
click at [591, 391] on span "Aceptar" at bounding box center [589, 393] width 62 height 17
type input "$ 0,00"
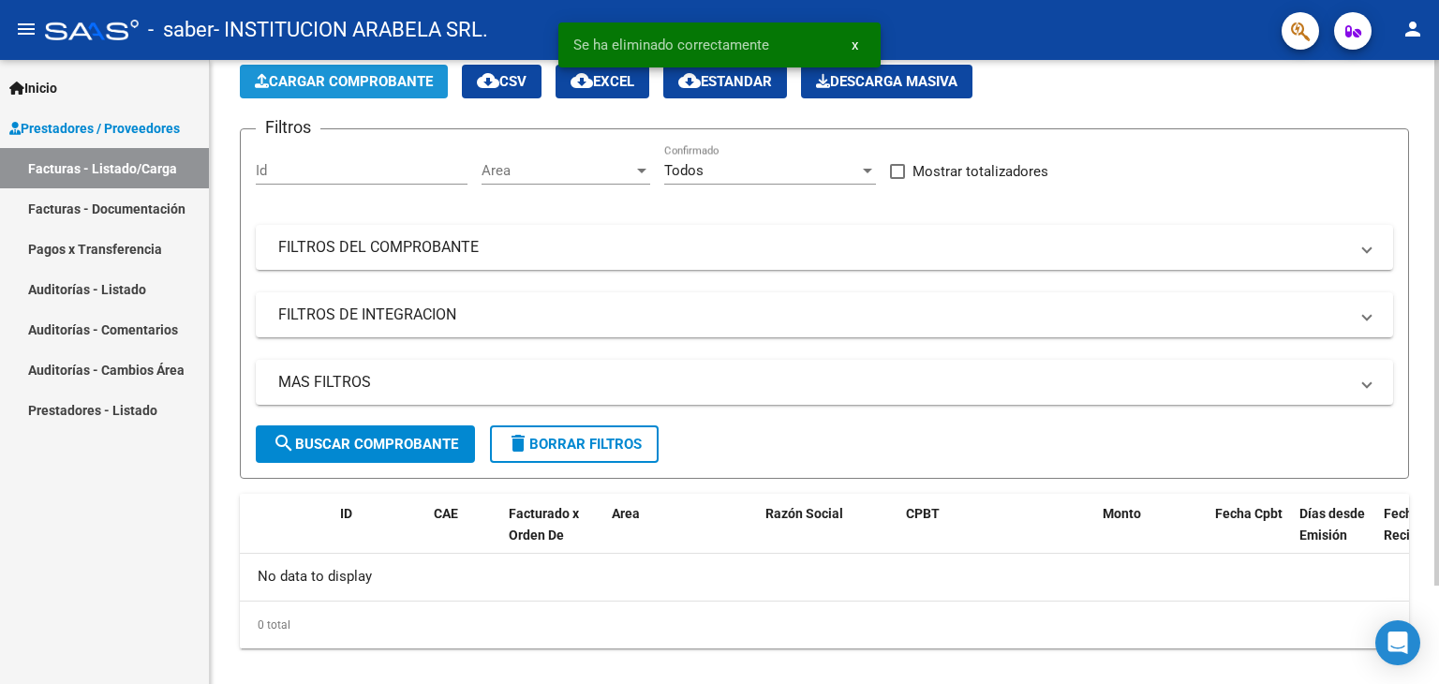
click at [373, 79] on span "Cargar Comprobante" at bounding box center [344, 81] width 178 height 17
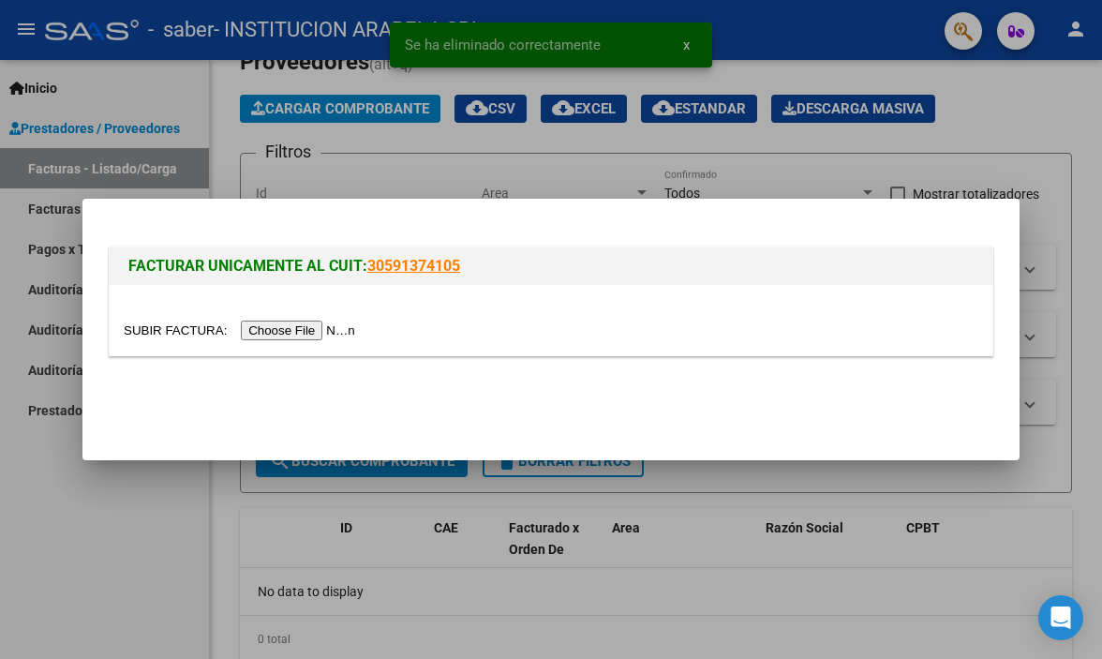
scroll to position [124, 0]
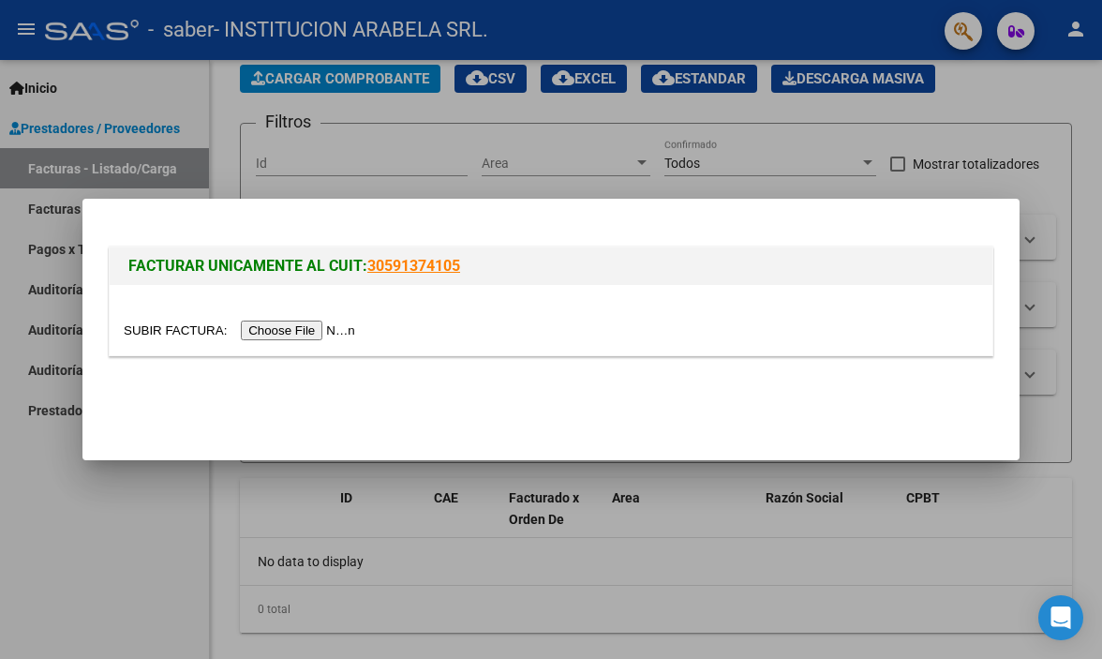
click at [337, 331] on input "file" at bounding box center [242, 330] width 237 height 20
click at [965, 573] on div at bounding box center [551, 329] width 1102 height 659
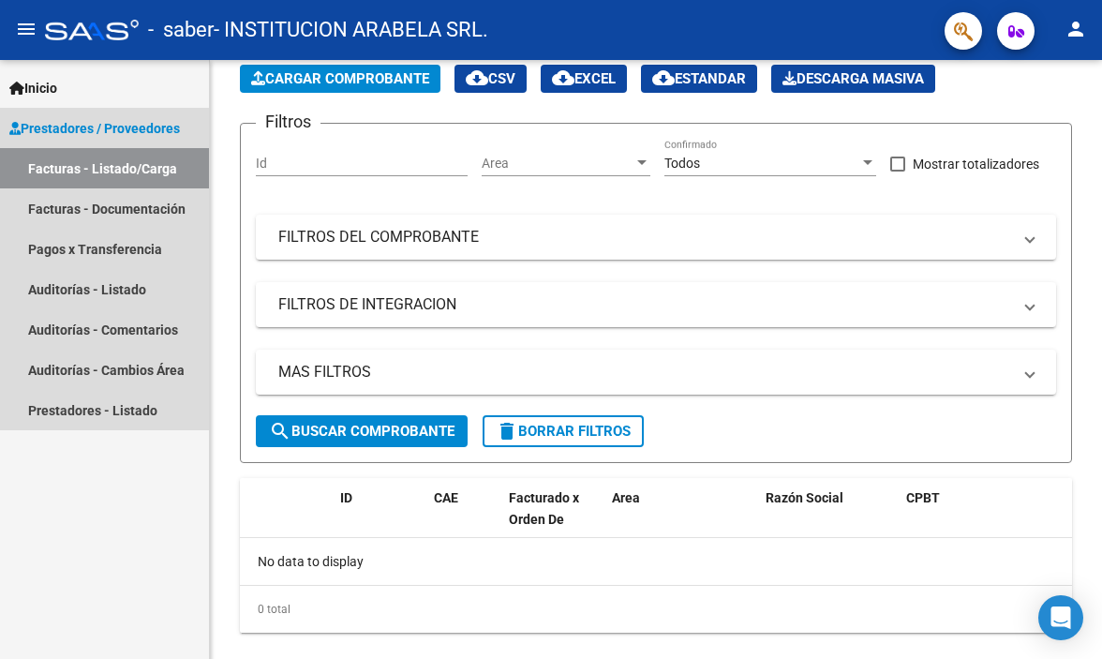
click at [95, 170] on link "Facturas - Listado/Carga" at bounding box center [104, 168] width 209 height 40
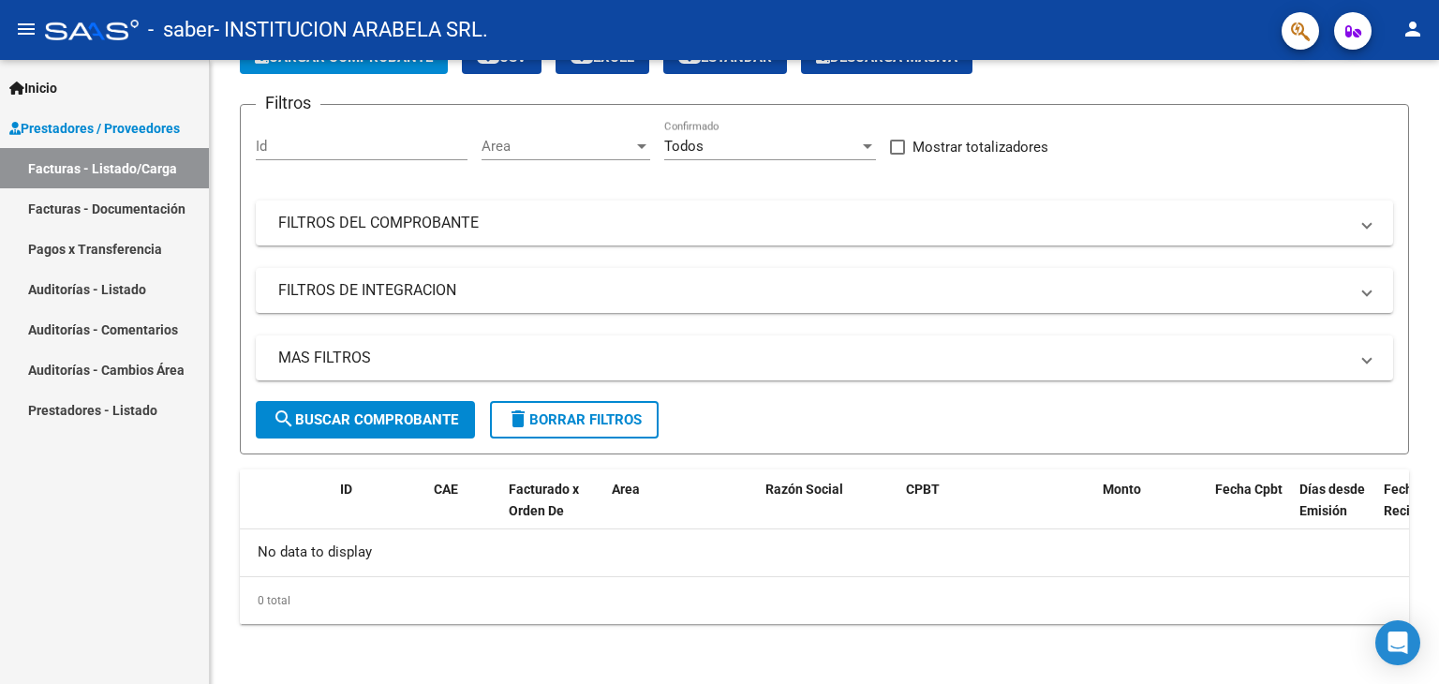
scroll to position [116, 0]
